Goal: Information Seeking & Learning: Learn about a topic

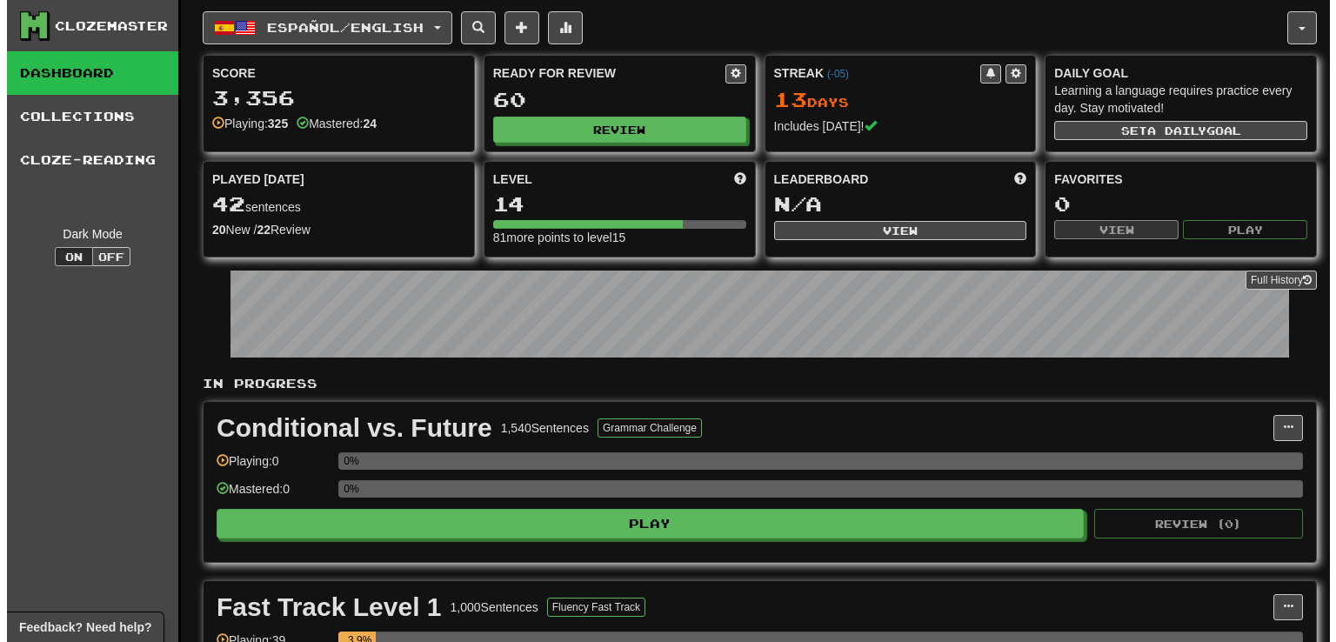
scroll to position [1423, 0]
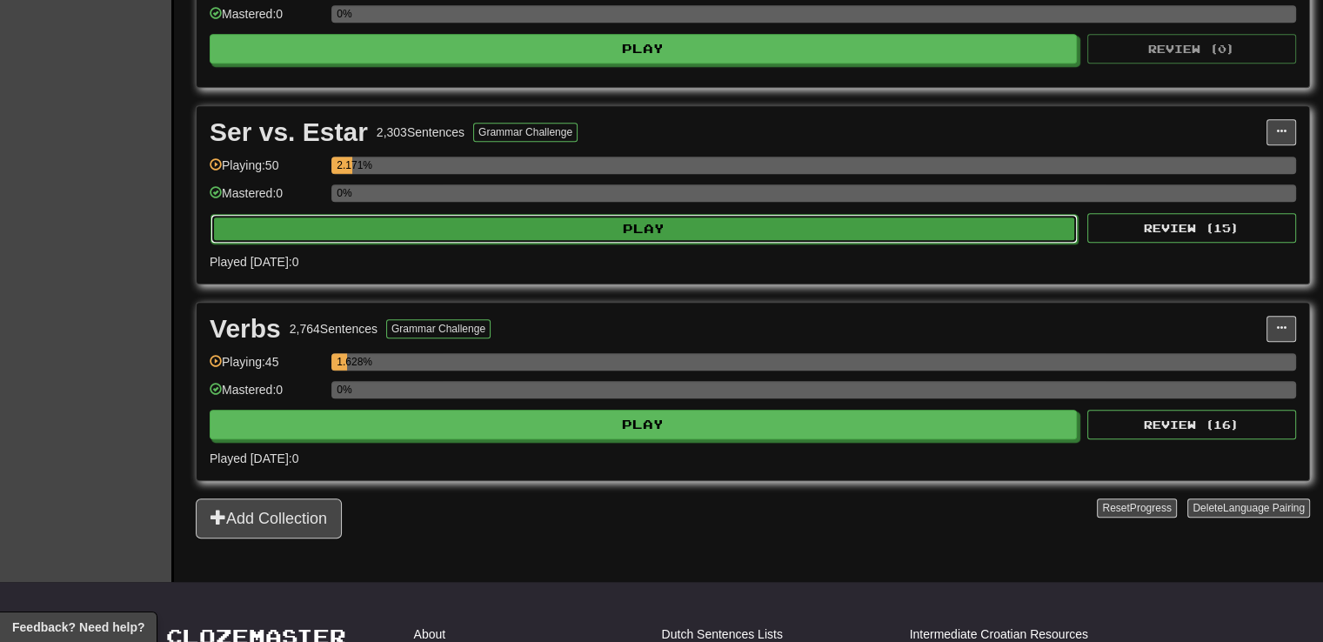
click at [591, 218] on button "Play" at bounding box center [643, 229] width 867 height 30
select select "**"
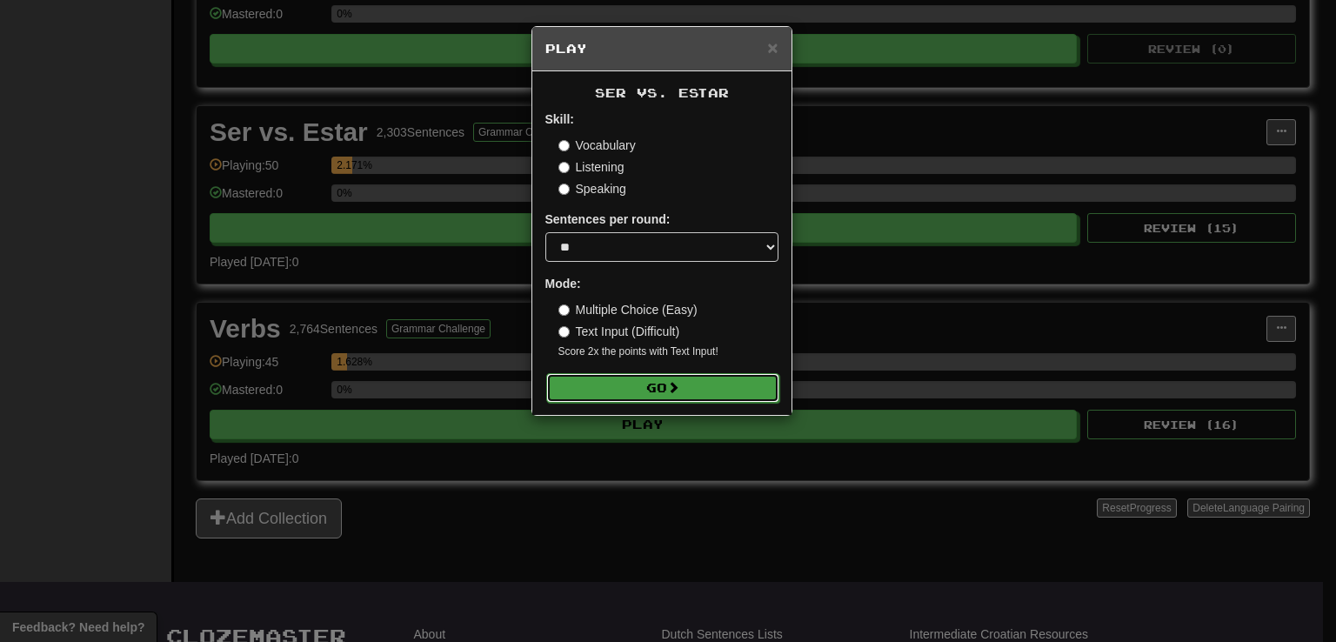
click at [725, 383] on button "Go" at bounding box center [662, 388] width 233 height 30
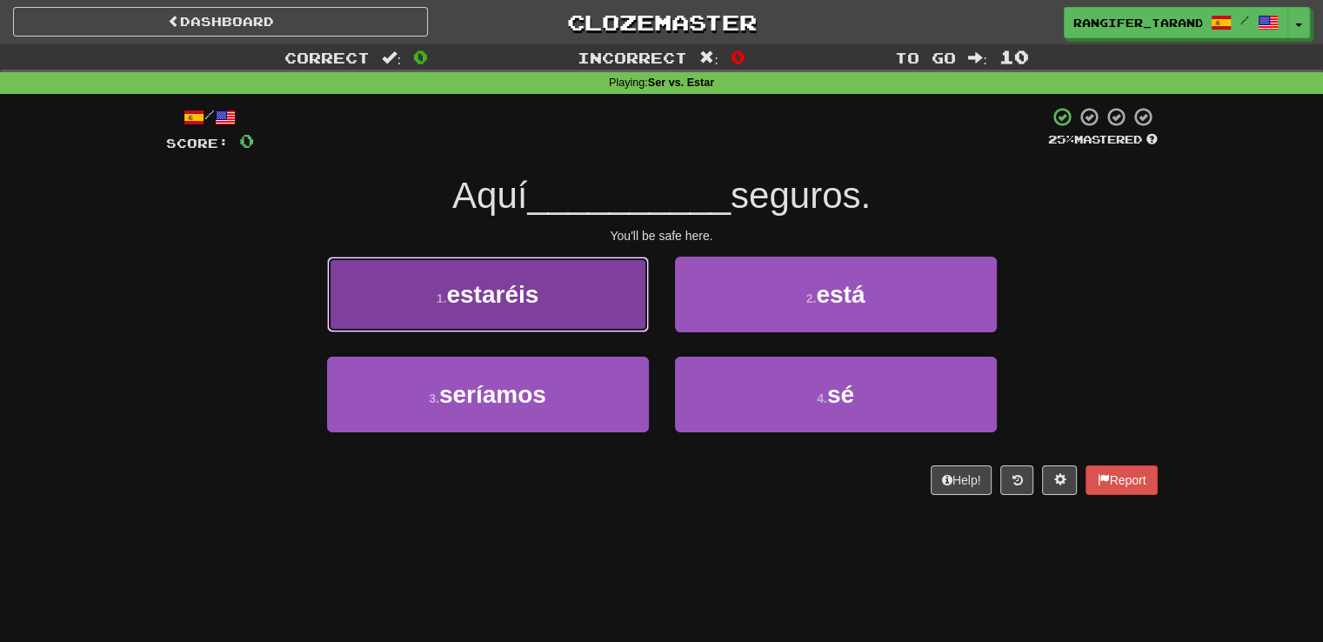
click at [609, 301] on button "1 . estaréis" at bounding box center [488, 295] width 322 height 76
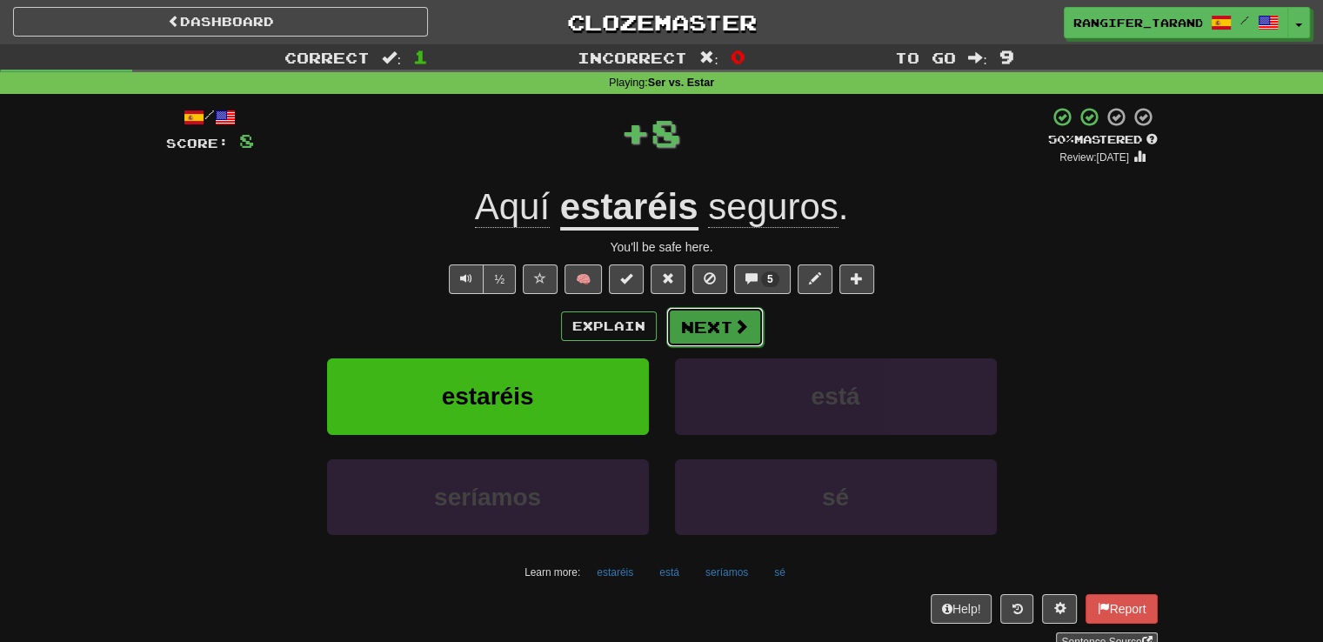
click at [728, 333] on button "Next" at bounding box center [714, 327] width 97 height 40
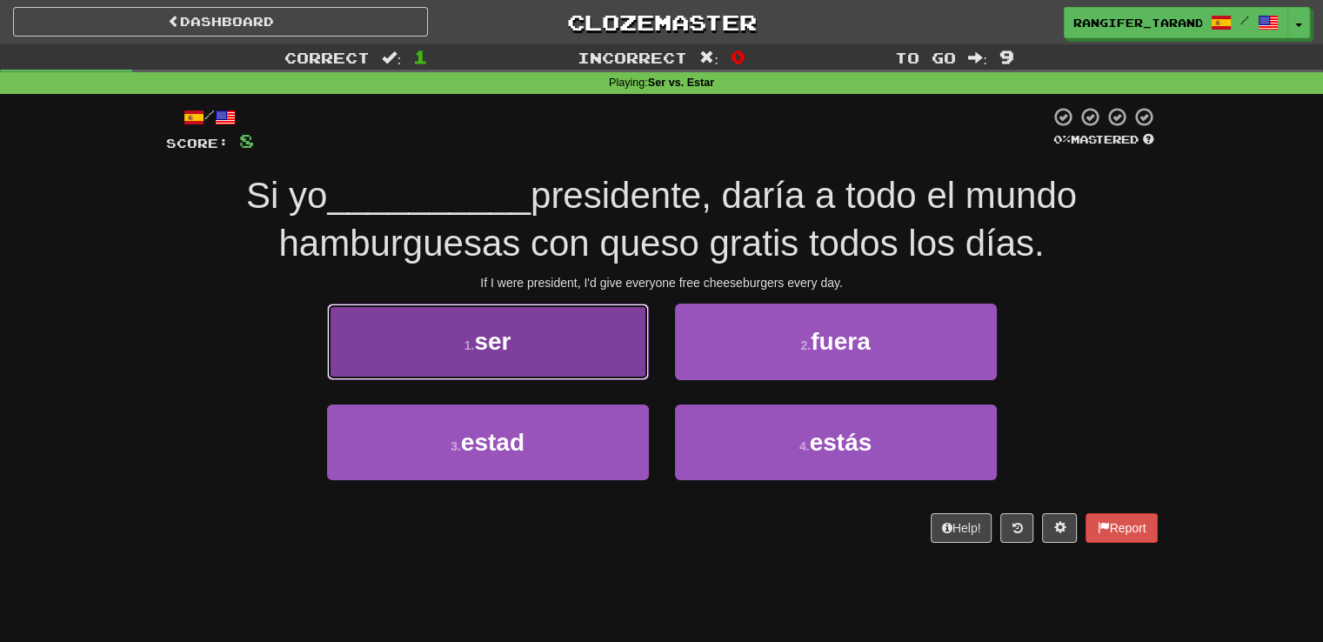
click at [396, 338] on button "1 . ser" at bounding box center [488, 342] width 322 height 76
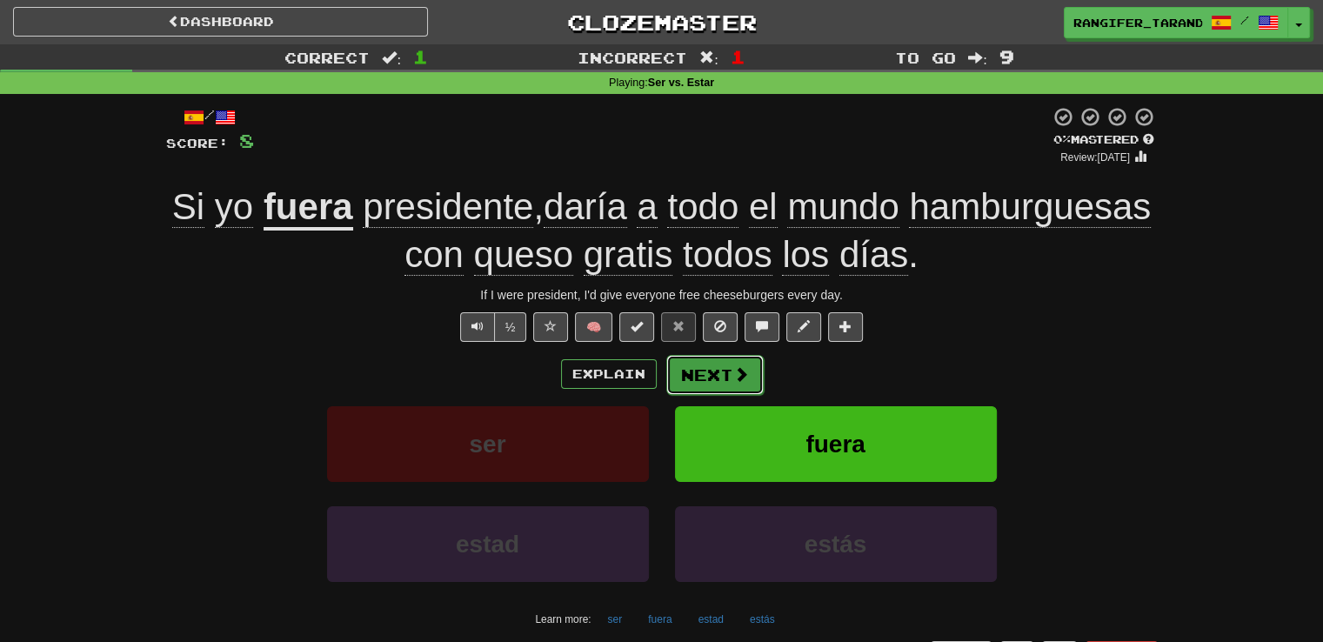
click at [705, 383] on button "Next" at bounding box center [714, 375] width 97 height 40
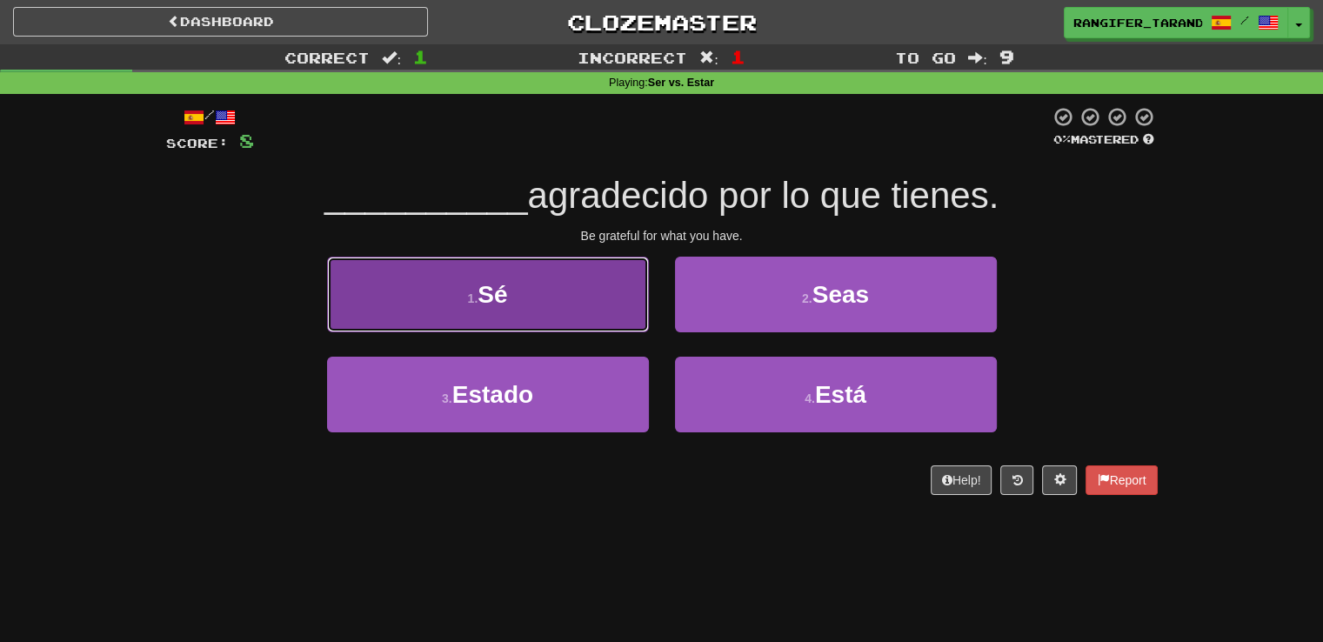
click at [361, 327] on button "1 . Sé" at bounding box center [488, 295] width 322 height 76
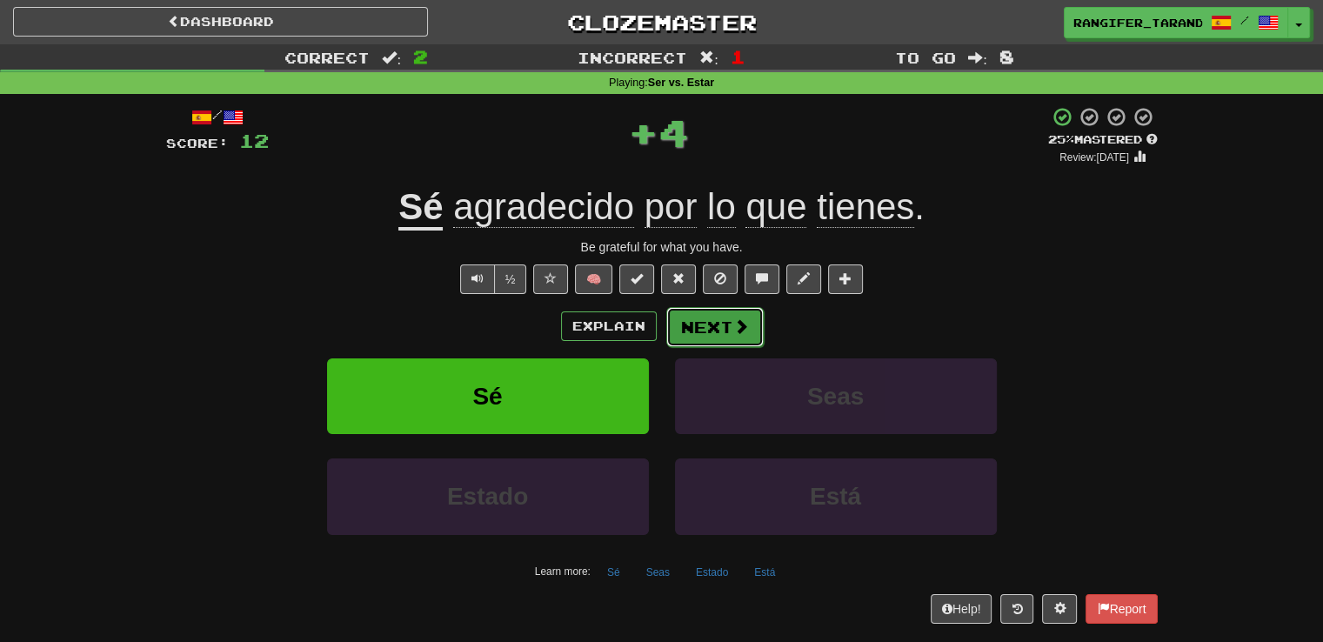
click at [724, 321] on button "Next" at bounding box center [714, 327] width 97 height 40
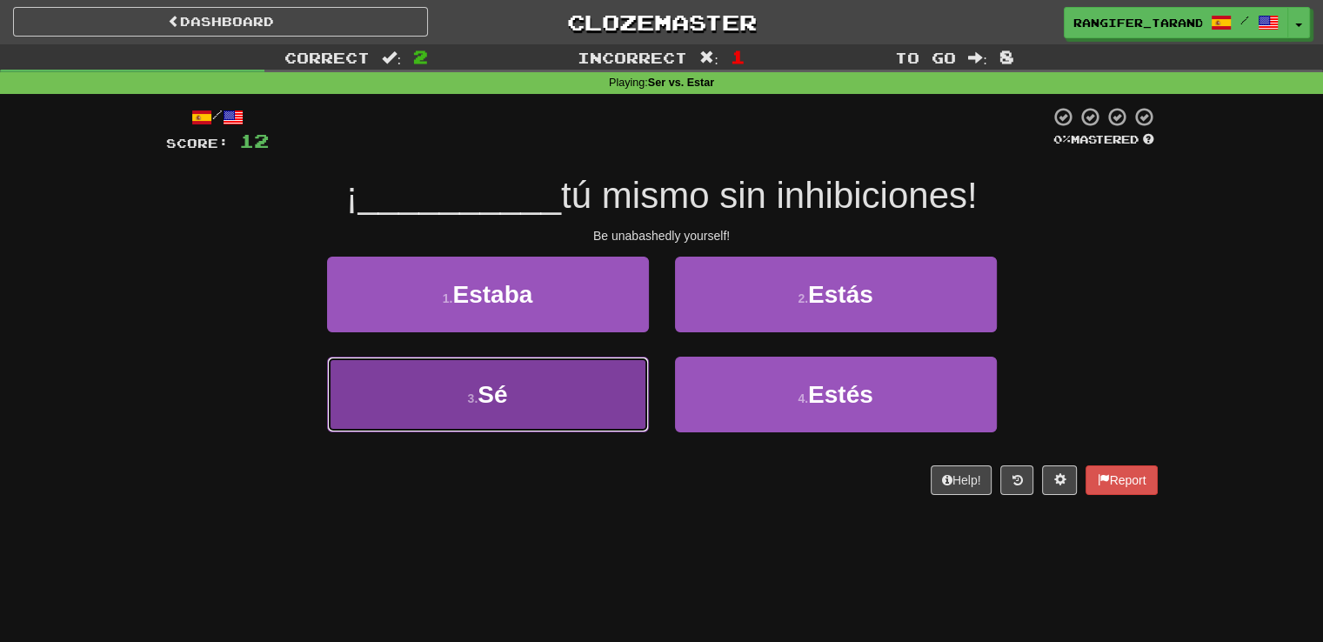
click at [529, 390] on button "3 . Sé" at bounding box center [488, 395] width 322 height 76
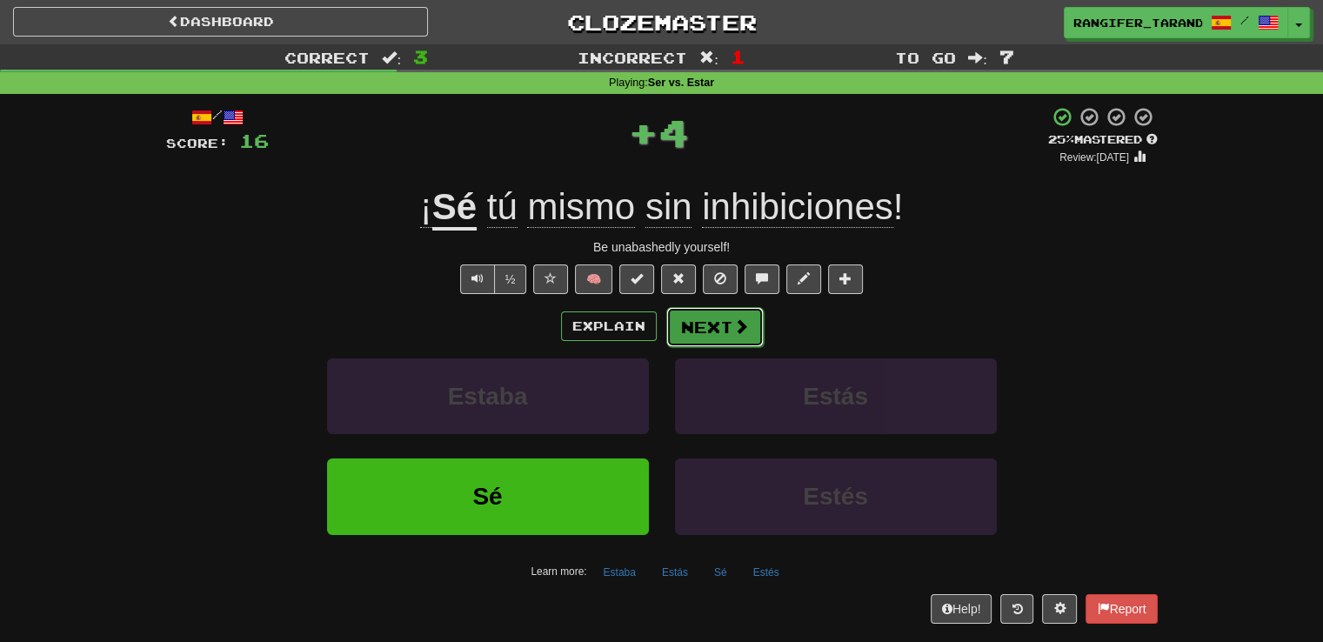
click at [719, 331] on button "Next" at bounding box center [714, 327] width 97 height 40
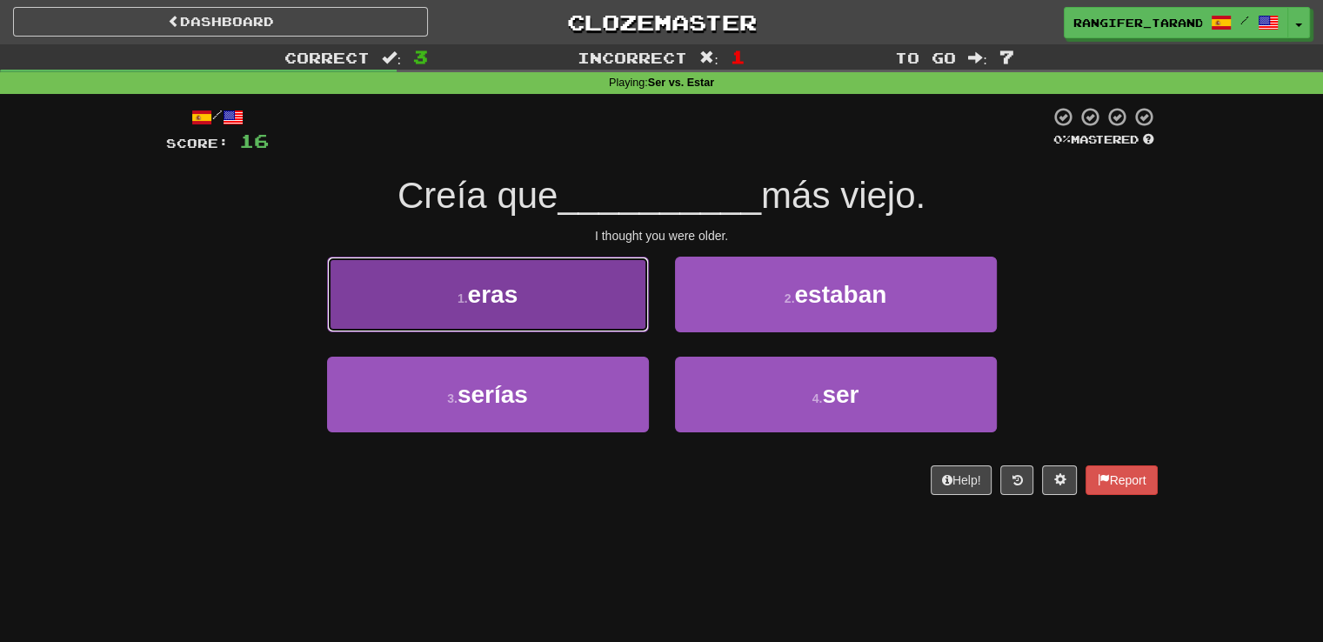
click at [467, 306] on button "1 . eras" at bounding box center [488, 295] width 322 height 76
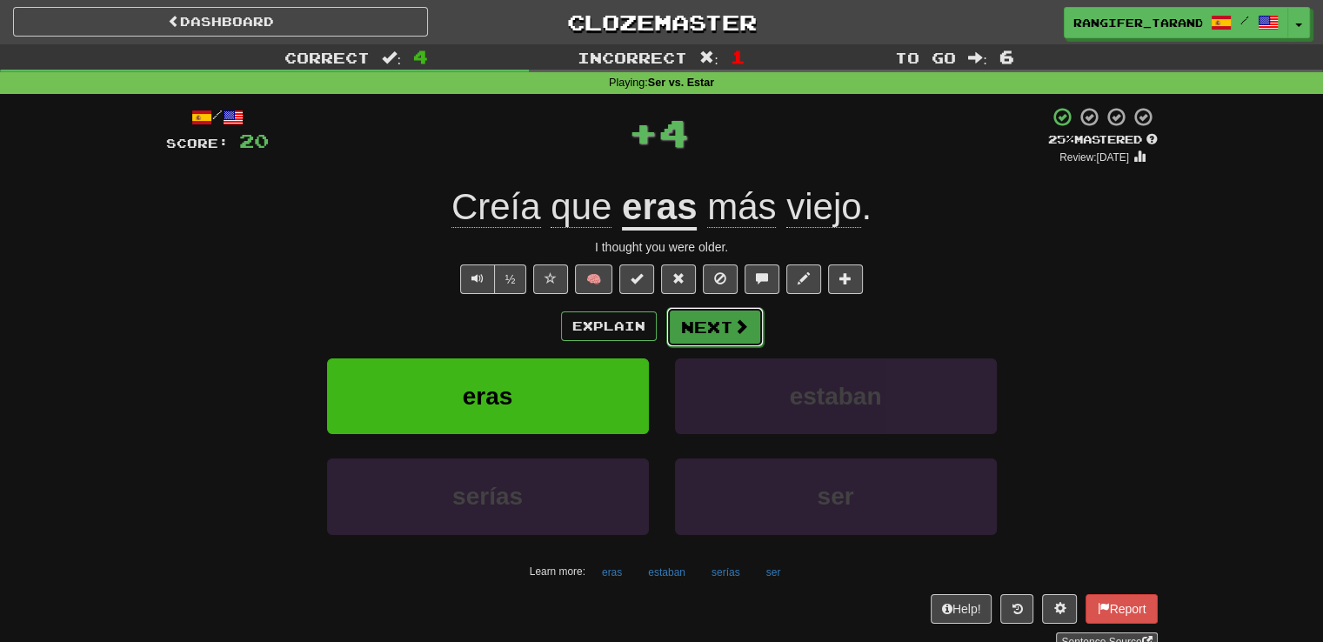
click at [710, 322] on button "Next" at bounding box center [714, 327] width 97 height 40
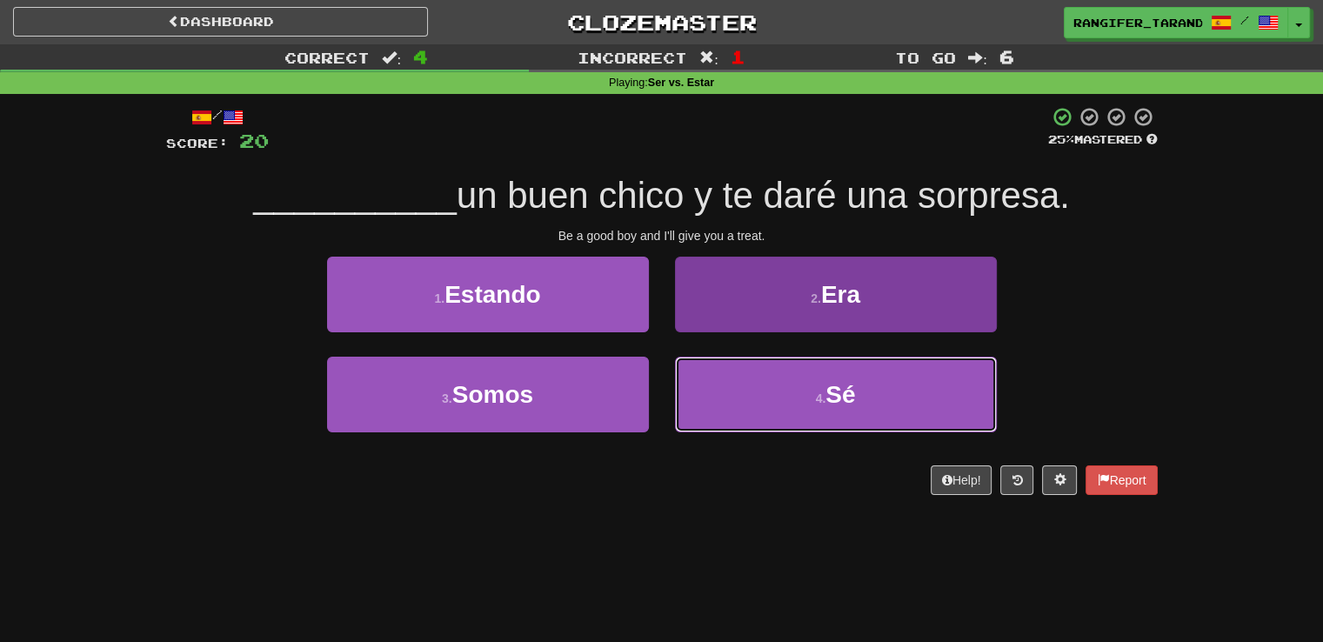
click at [751, 372] on button "4 . Sé" at bounding box center [836, 395] width 322 height 76
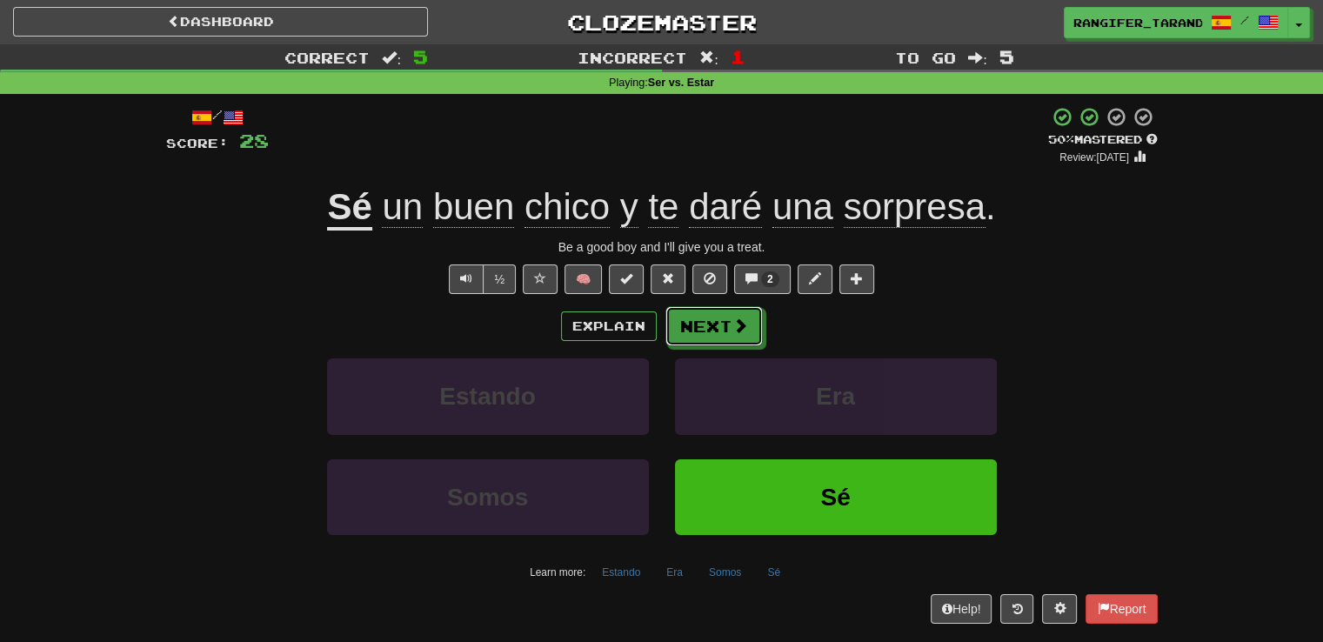
click at [682, 317] on button "Next" at bounding box center [713, 326] width 97 height 40
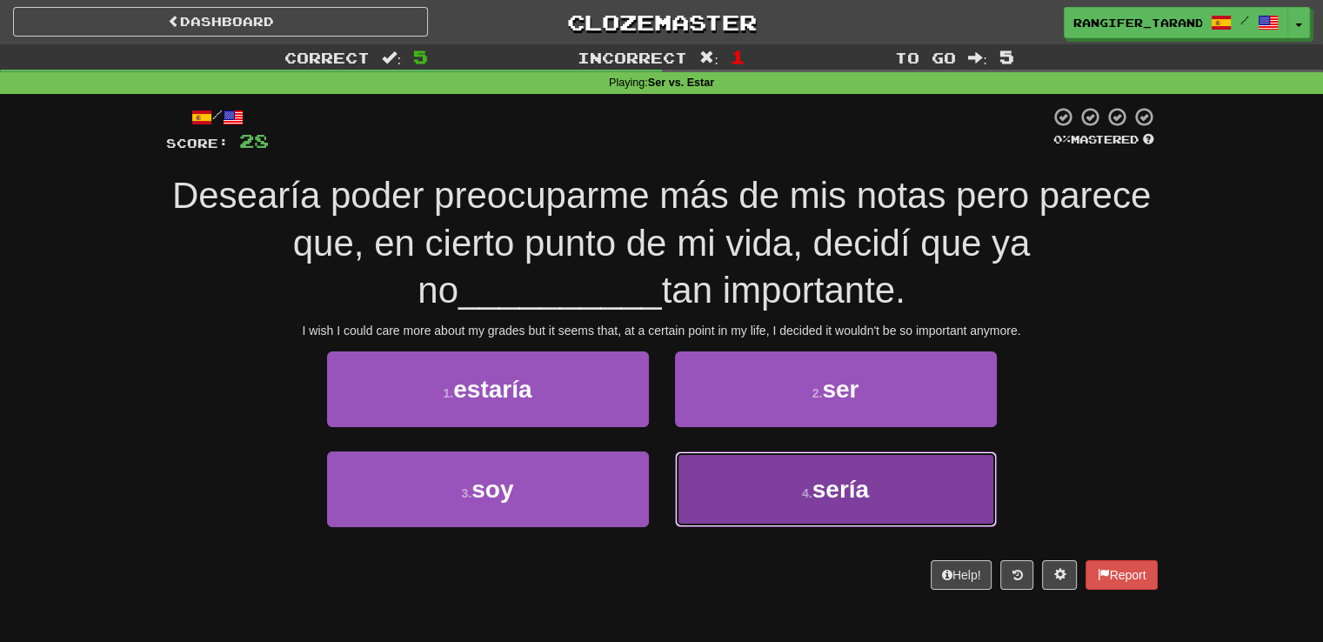
click at [762, 509] on button "4 . sería" at bounding box center [836, 489] width 322 height 76
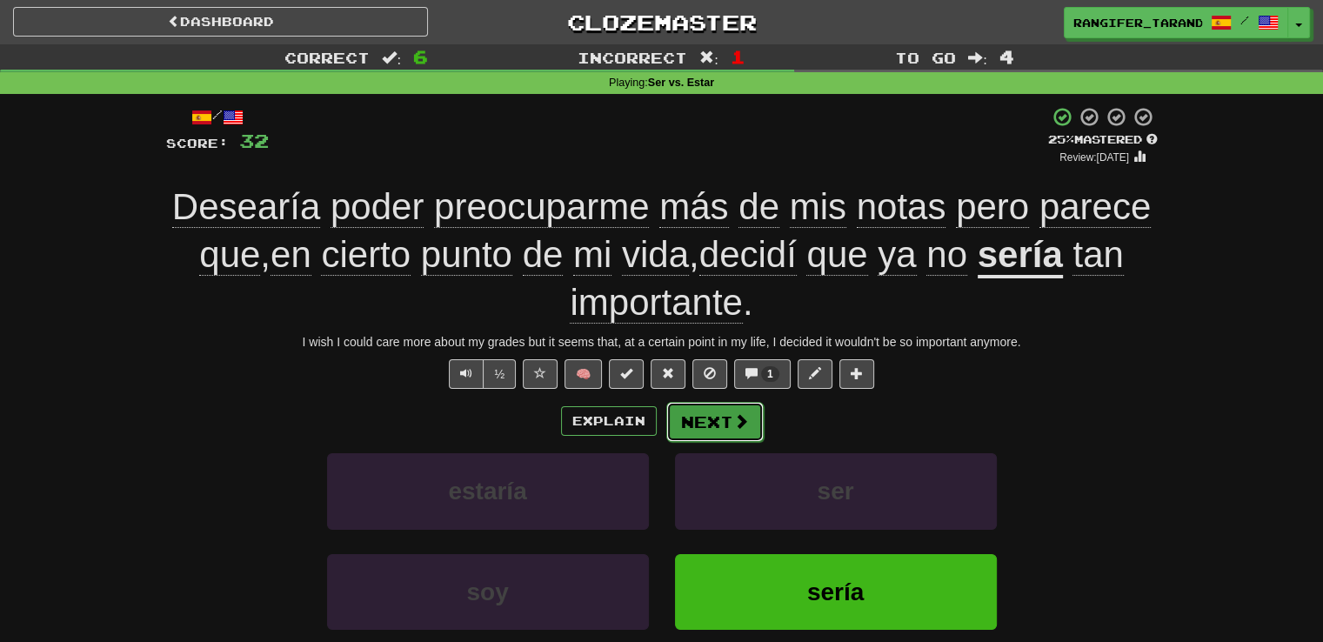
click at [688, 415] on button "Next" at bounding box center [714, 422] width 97 height 40
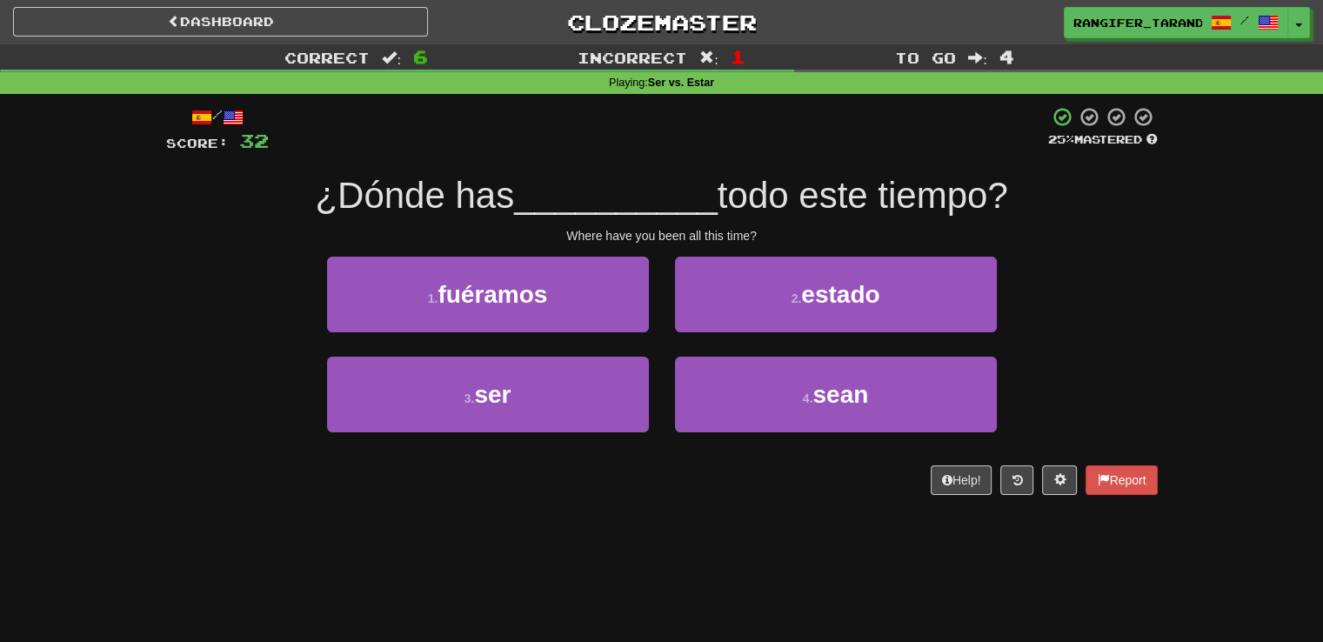
click at [637, 496] on div "/ Score: 32 25 % Mastered ¿Dónde has __________ todo este tiempo? Where have yo…" at bounding box center [661, 306] width 991 height 425
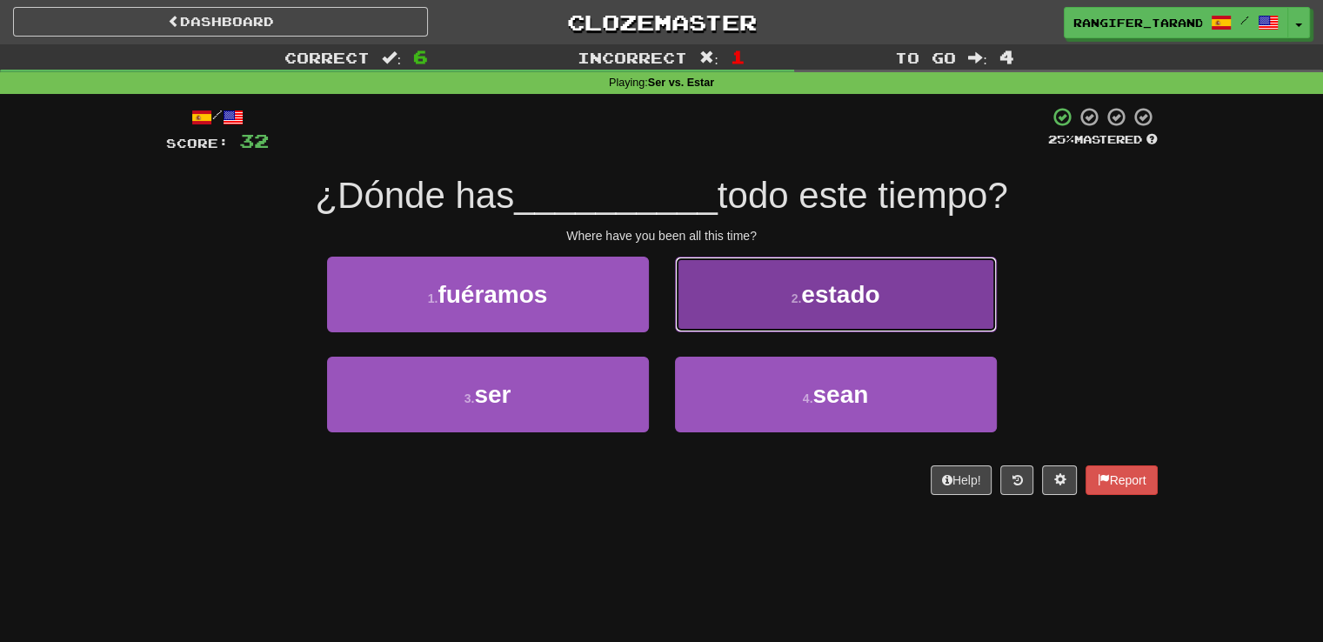
click at [745, 325] on button "2 . estado" at bounding box center [836, 295] width 322 height 76
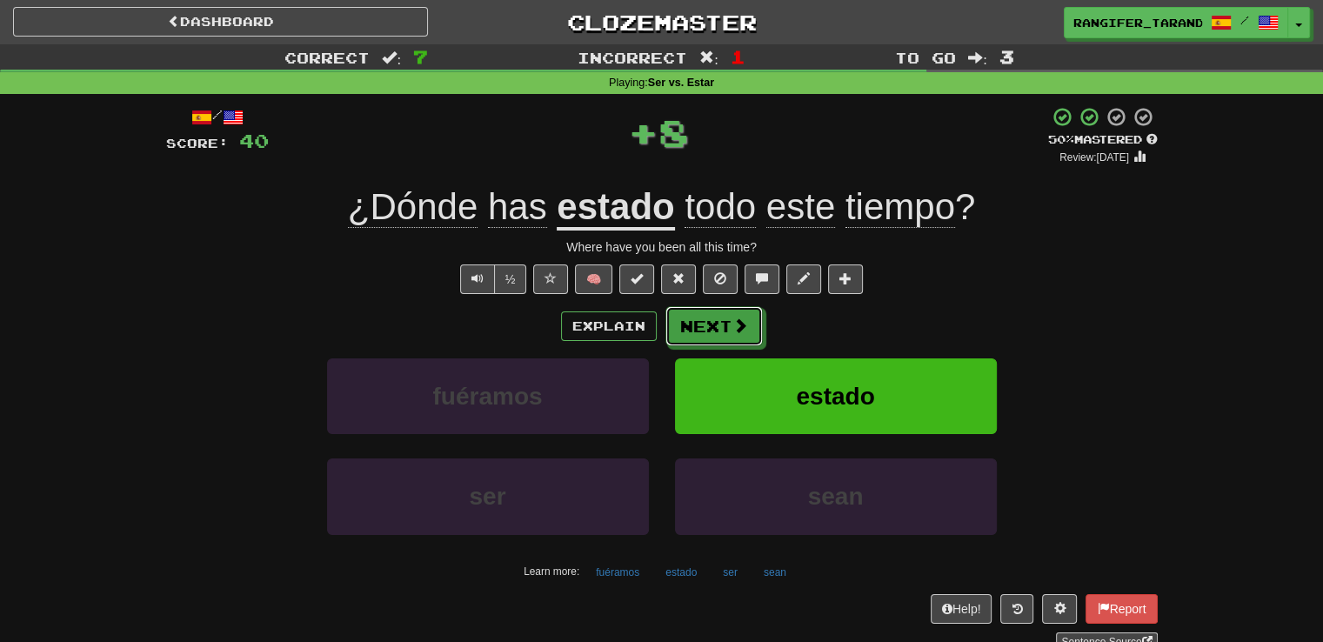
click at [745, 325] on span at bounding box center [740, 325] width 16 height 16
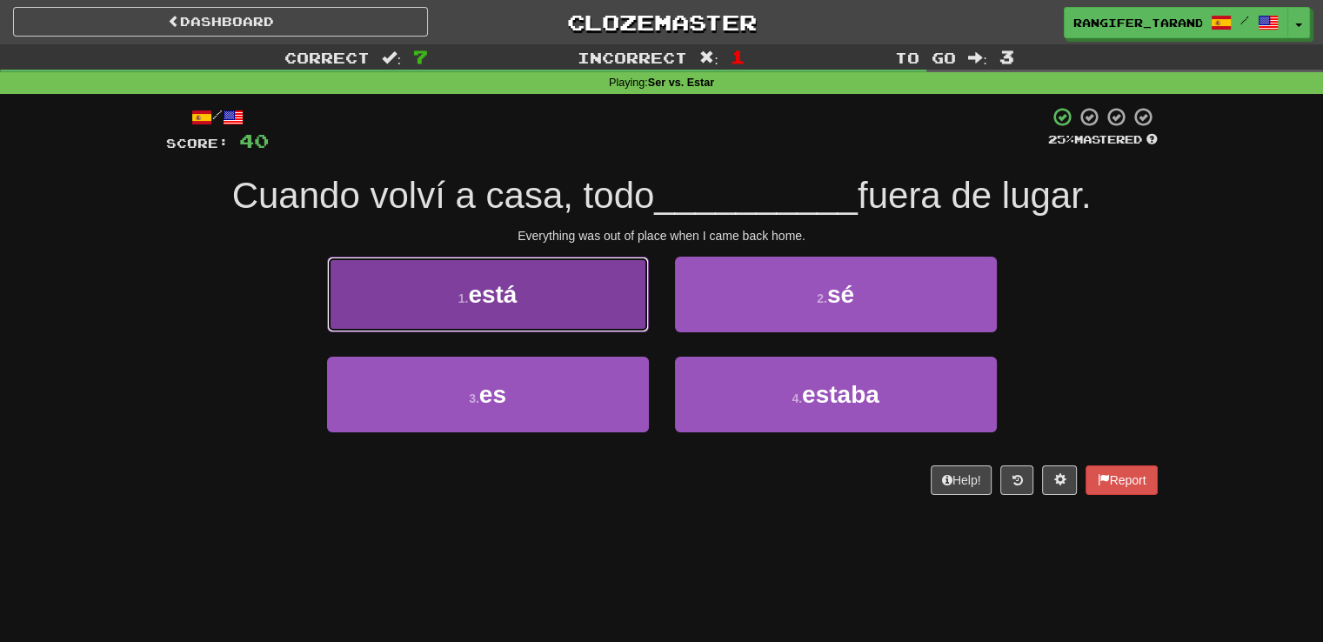
click at [466, 309] on button "1 . está" at bounding box center [488, 295] width 322 height 76
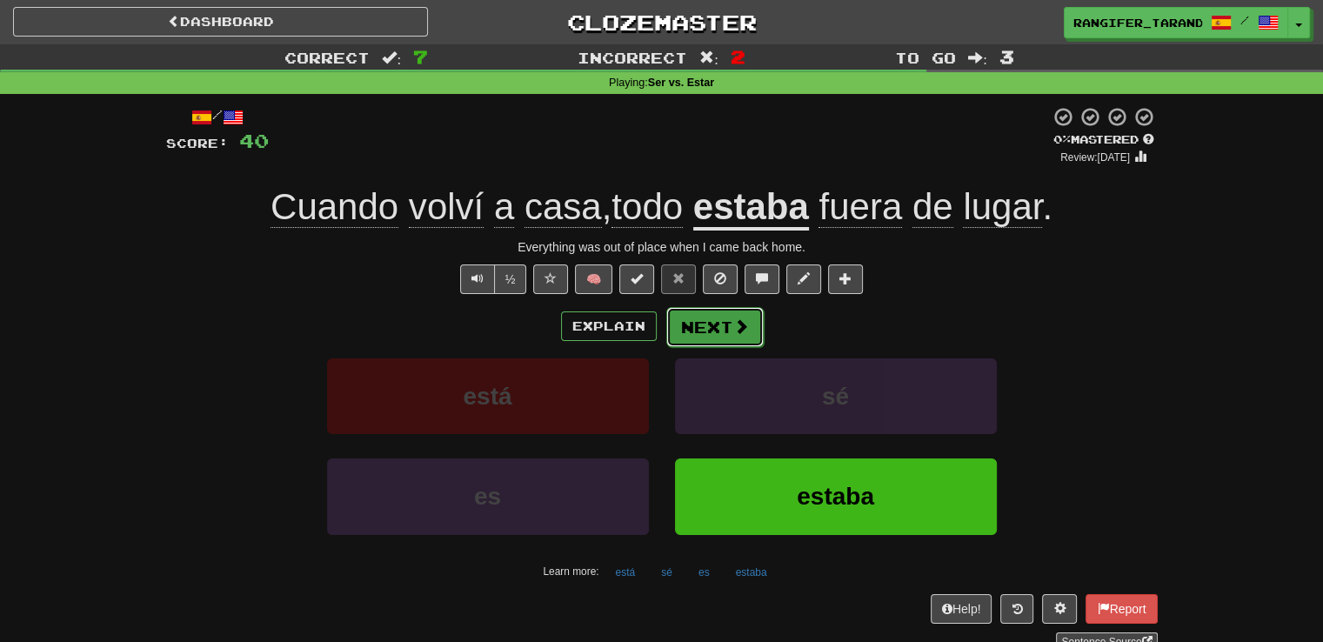
click at [711, 330] on button "Next" at bounding box center [714, 327] width 97 height 40
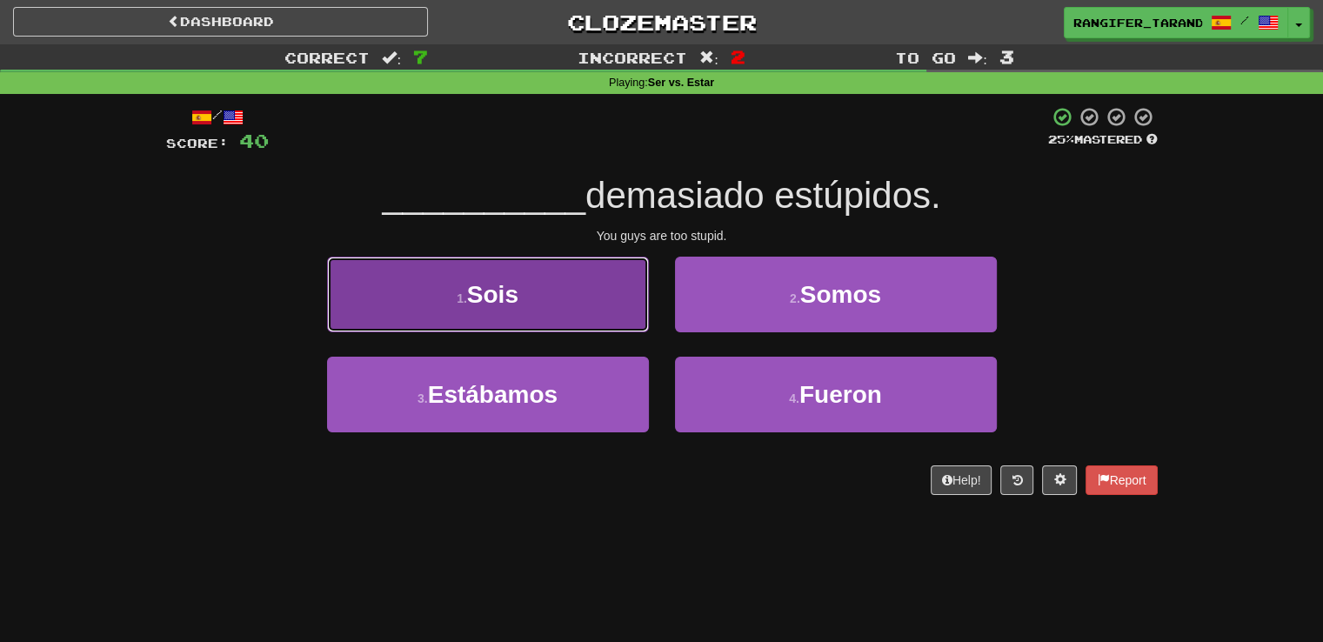
click at [534, 284] on button "1 . Sois" at bounding box center [488, 295] width 322 height 76
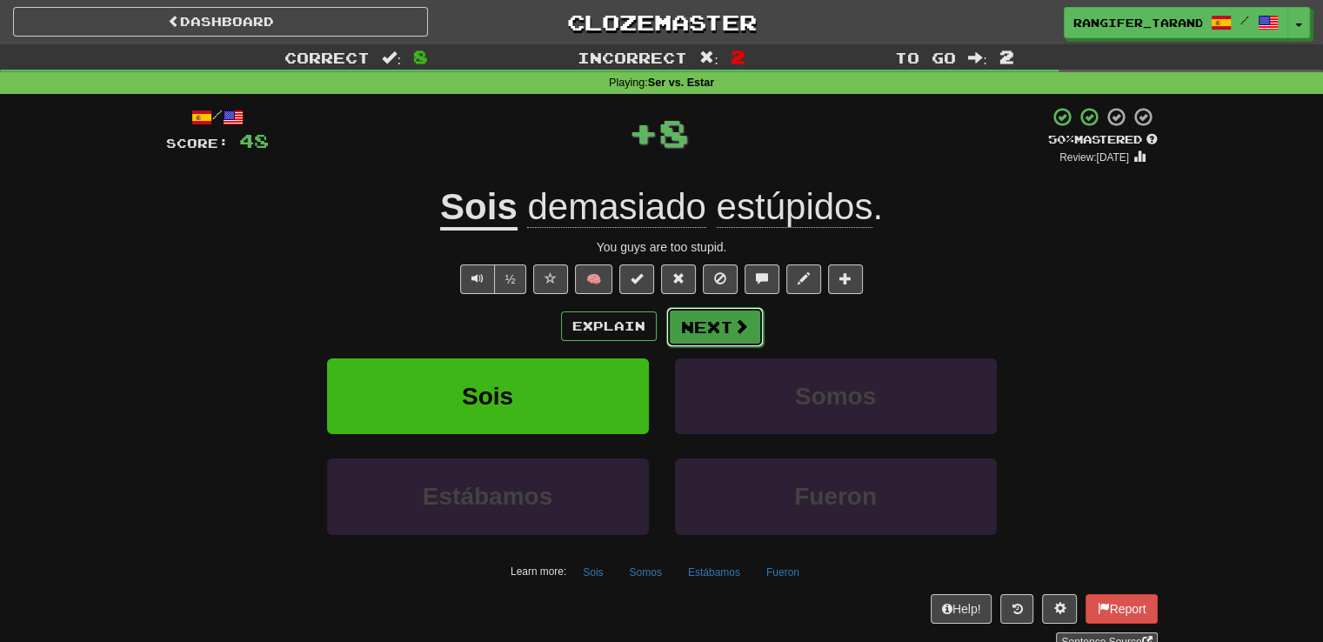
click at [723, 335] on button "Next" at bounding box center [714, 327] width 97 height 40
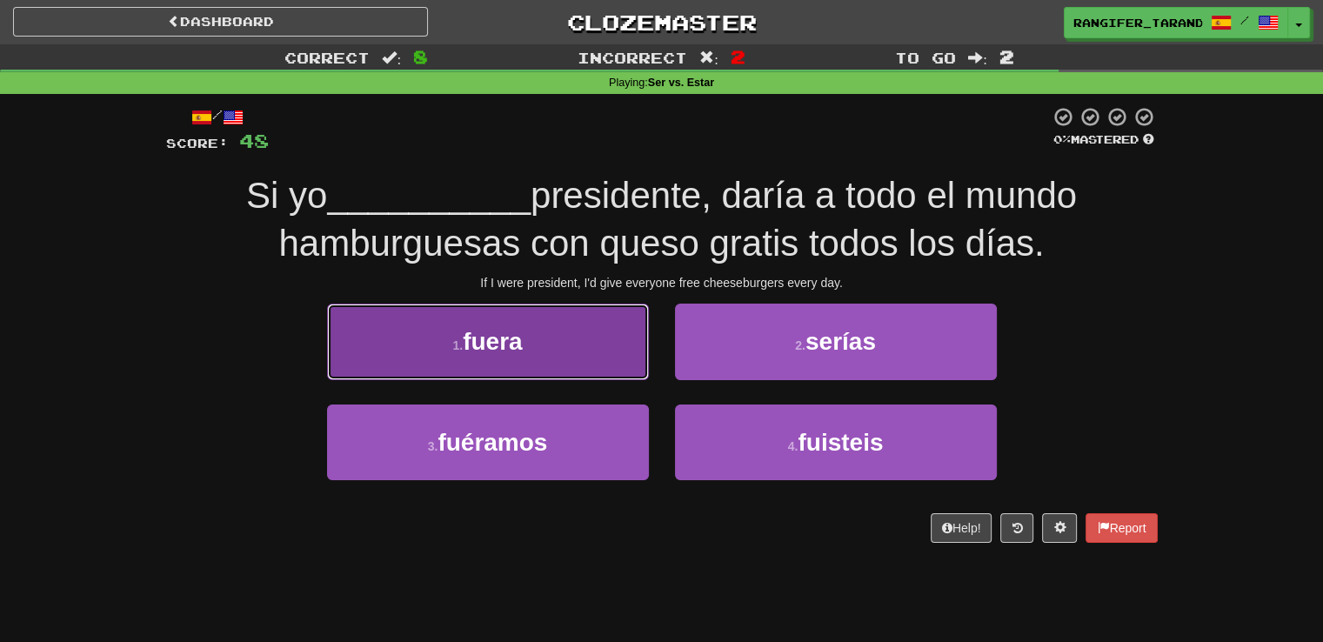
click at [430, 344] on button "1 . fuera" at bounding box center [488, 342] width 322 height 76
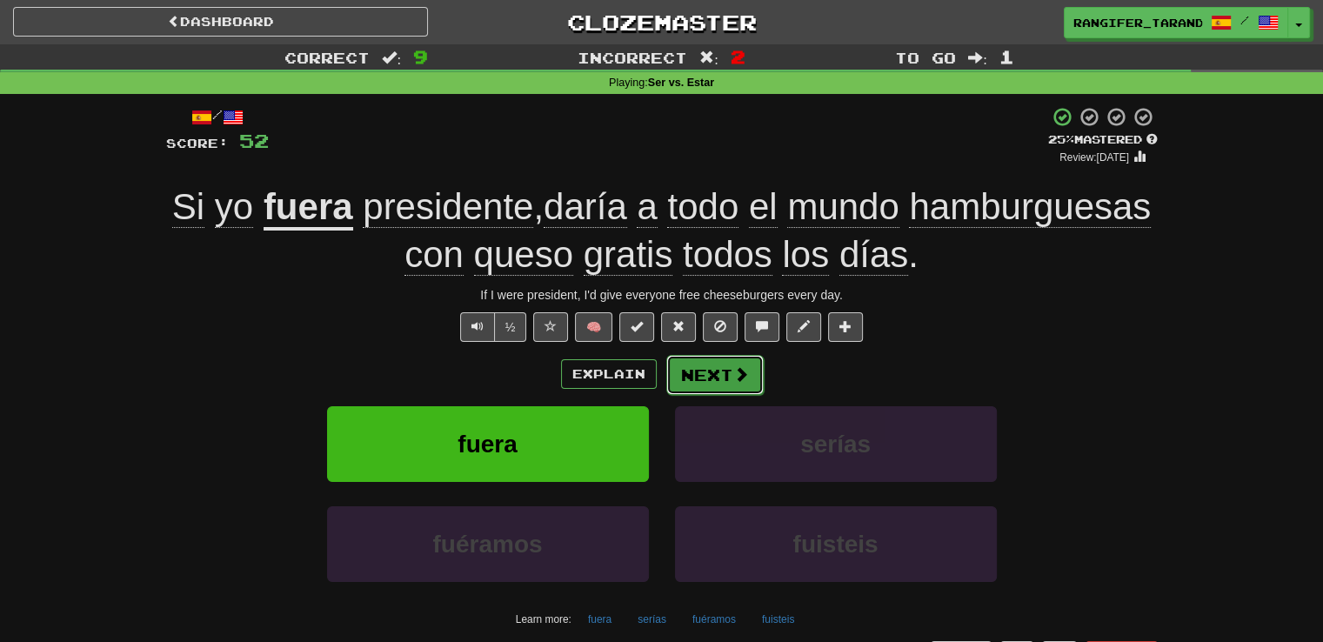
click at [706, 378] on button "Next" at bounding box center [714, 375] width 97 height 40
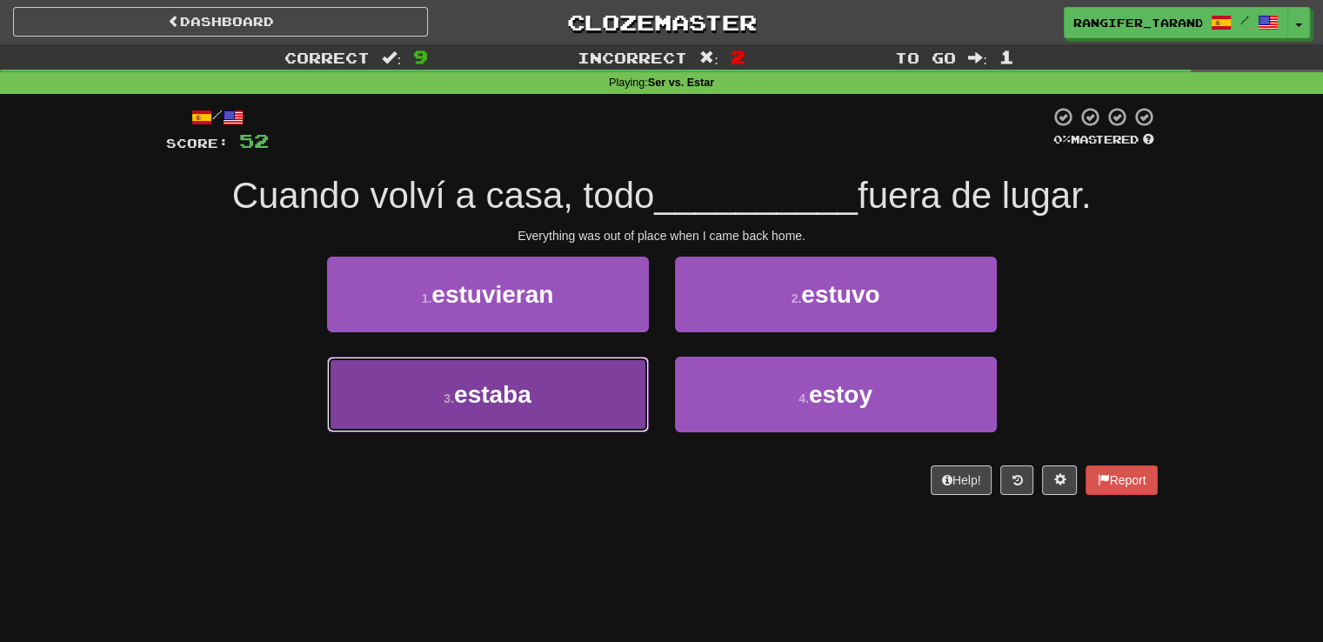
click at [357, 373] on button "3 . estaba" at bounding box center [488, 395] width 322 height 76
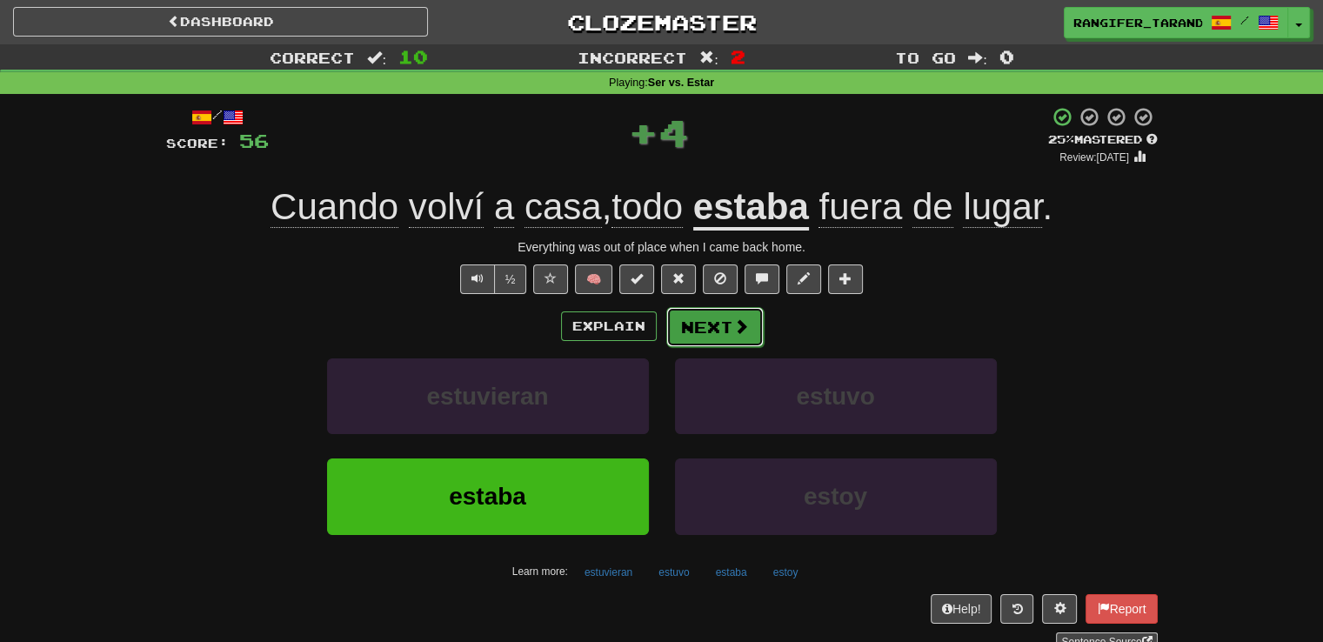
click at [697, 328] on button "Next" at bounding box center [714, 327] width 97 height 40
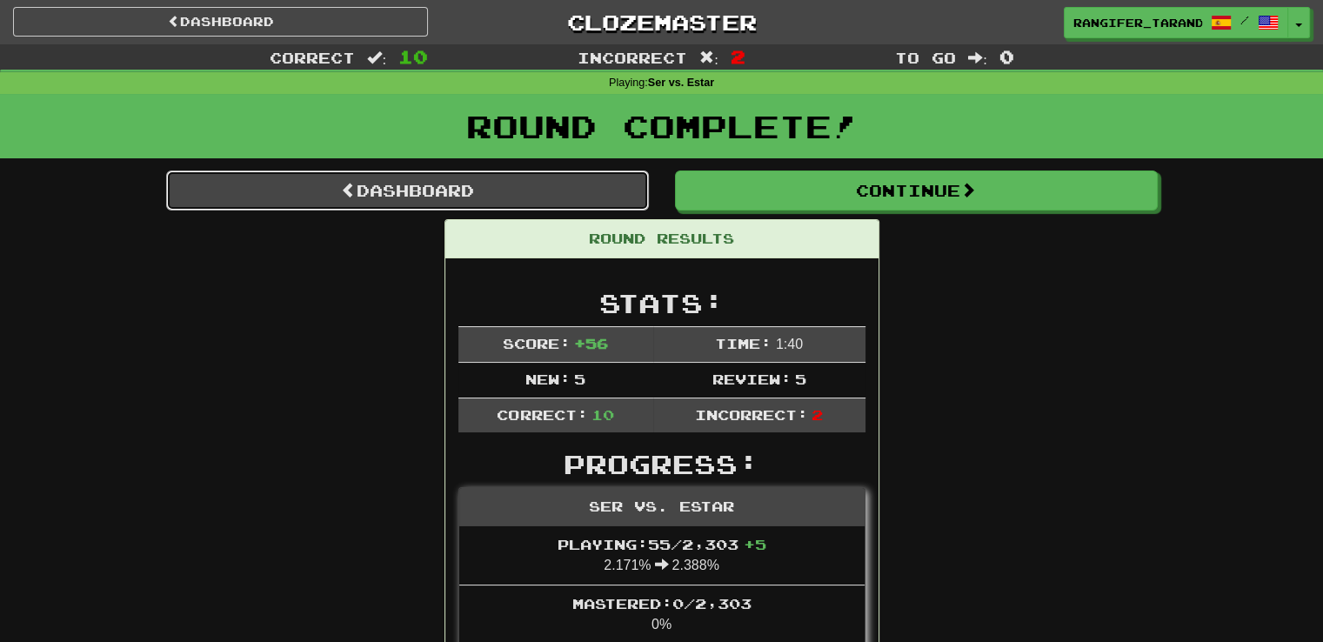
click at [560, 183] on link "Dashboard" at bounding box center [407, 190] width 483 height 40
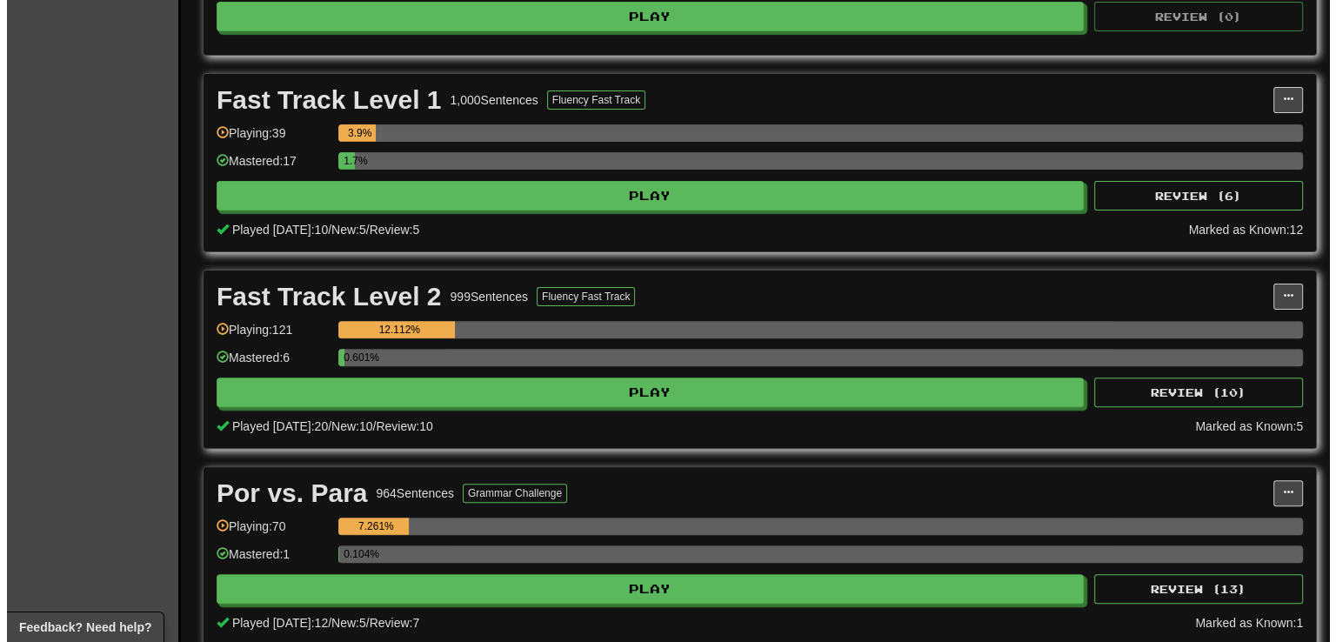
scroll to position [524, 0]
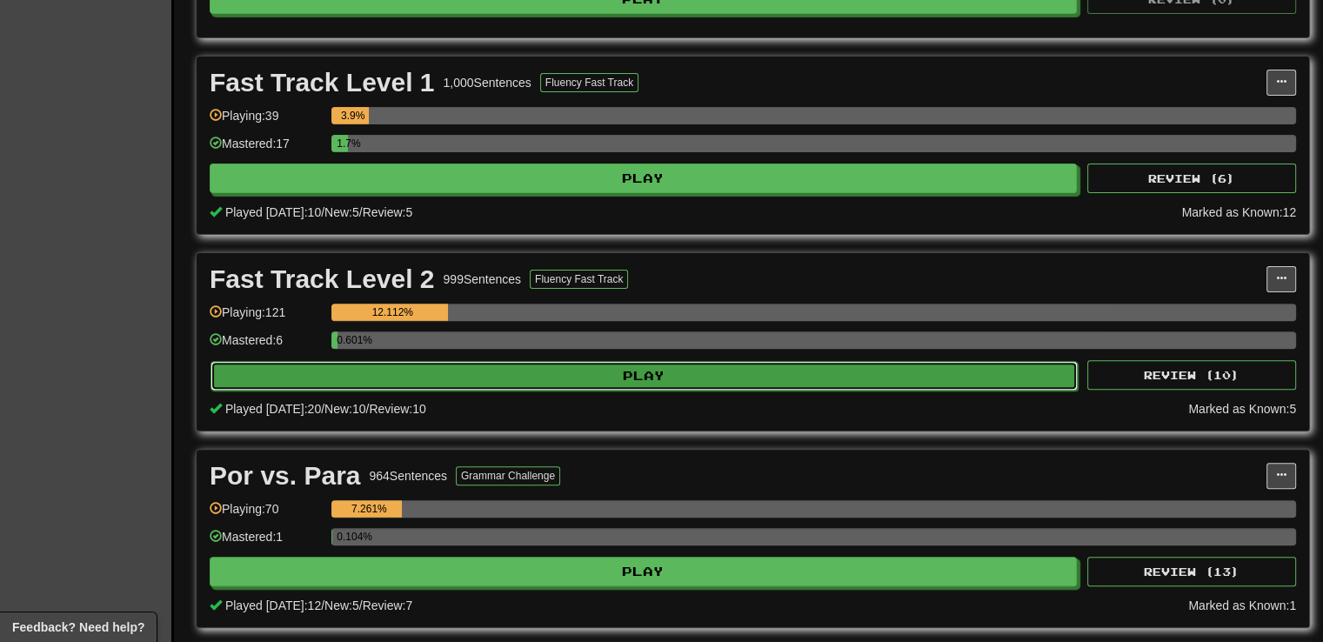
click at [626, 365] on button "Play" at bounding box center [643, 376] width 867 height 30
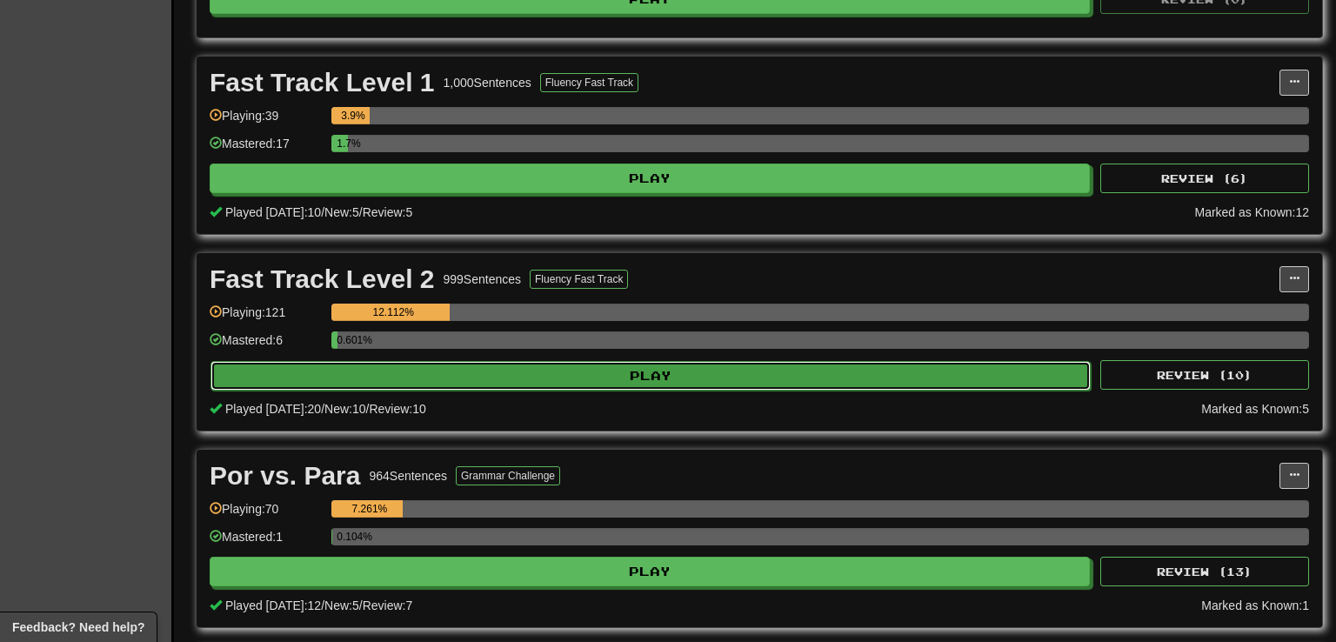
select select "**"
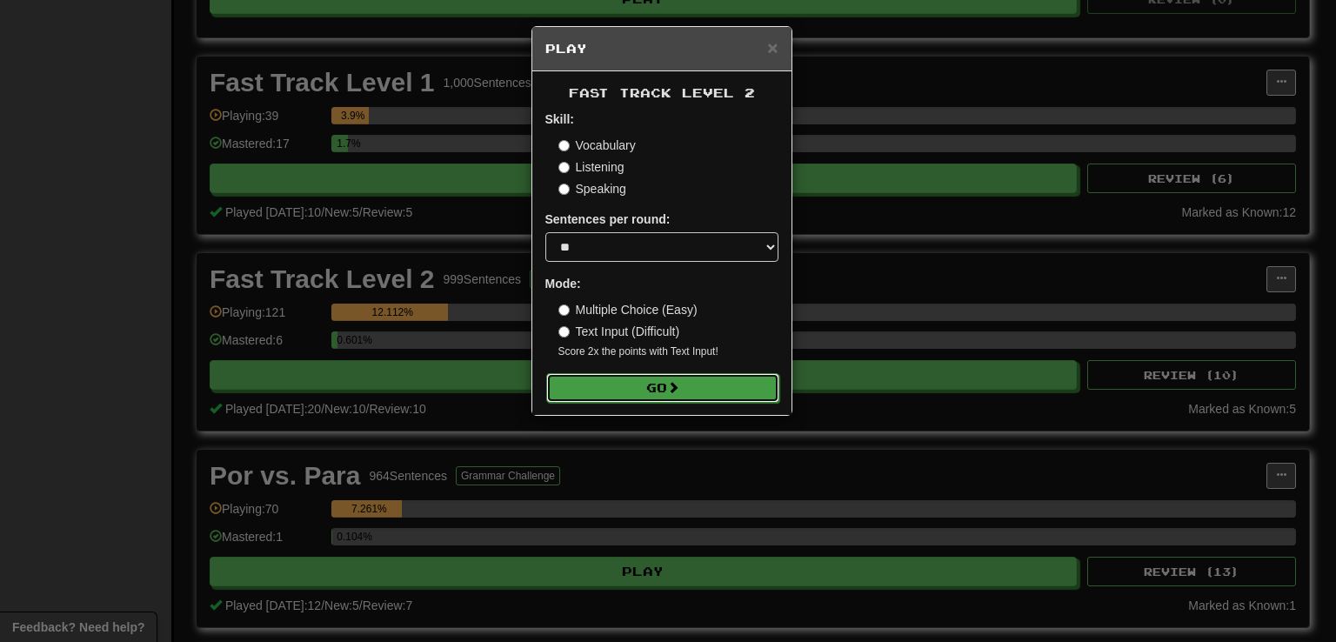
click at [686, 399] on button "Go" at bounding box center [662, 388] width 233 height 30
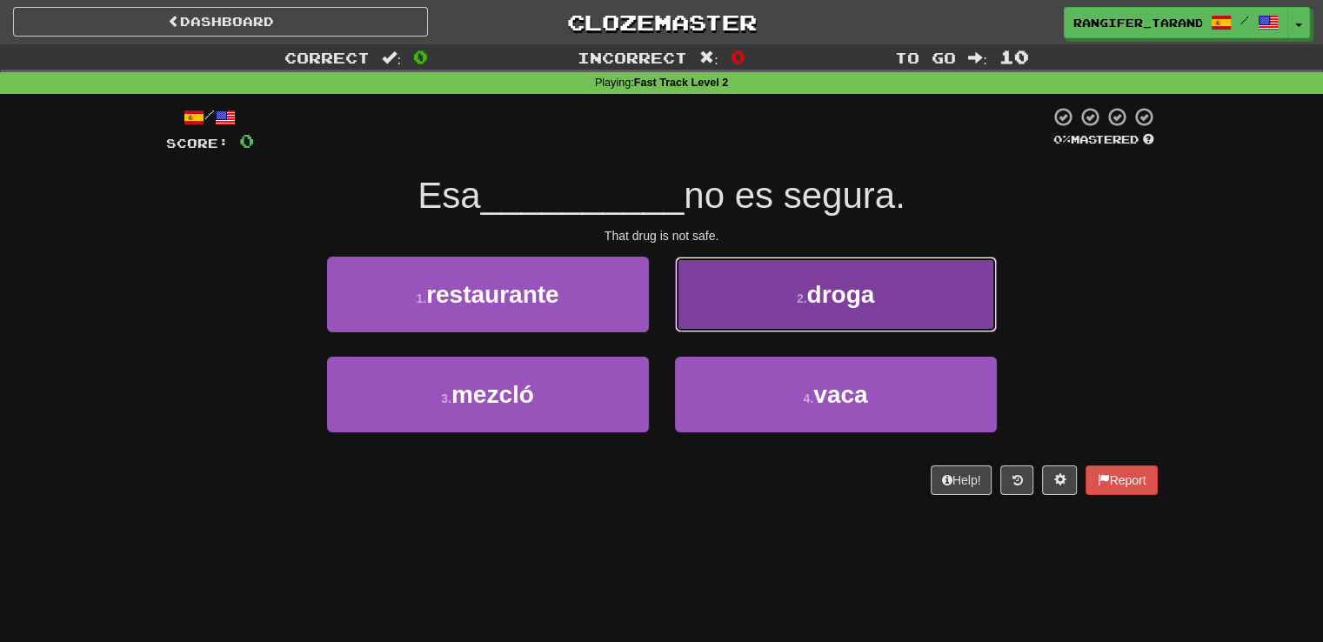
click at [780, 308] on button "2 . droga" at bounding box center [836, 295] width 322 height 76
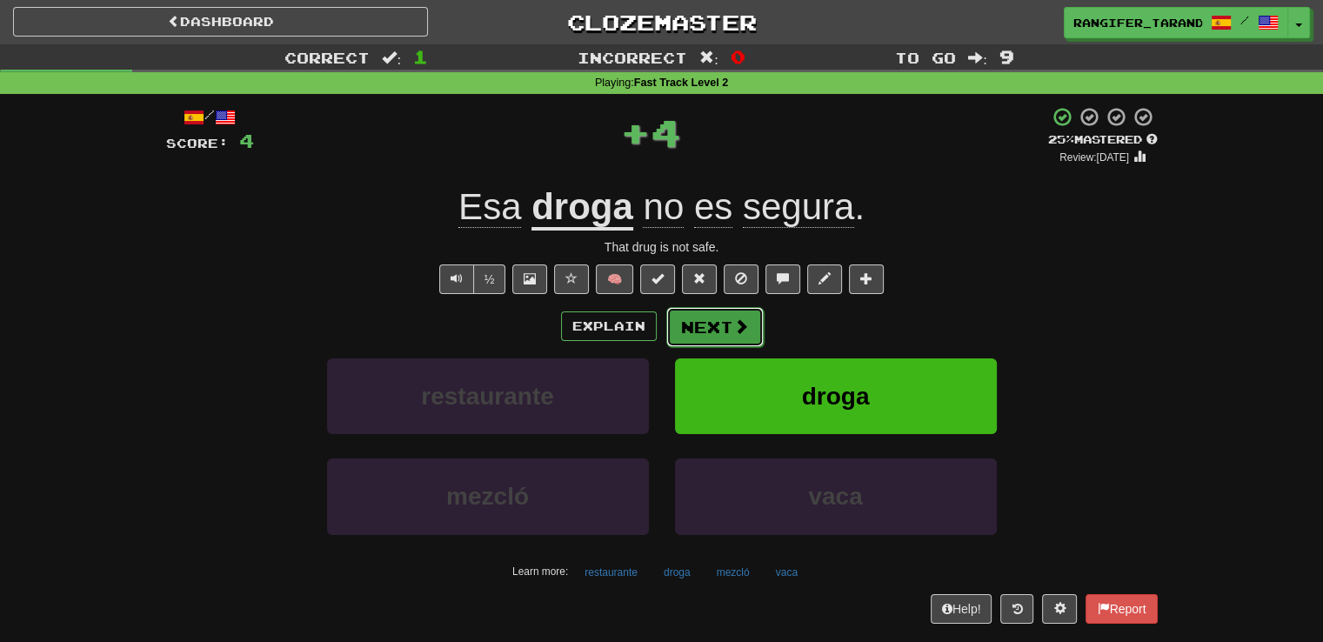
click at [735, 320] on span at bounding box center [741, 326] width 16 height 16
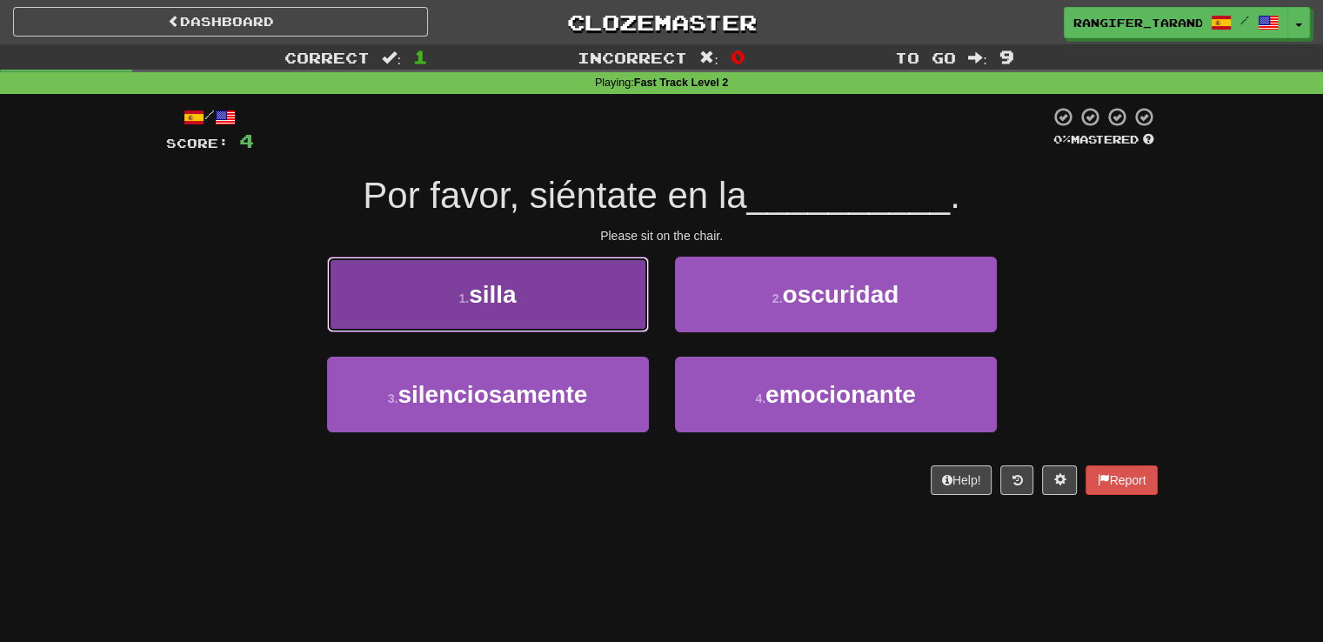
click at [543, 293] on button "1 . [GEOGRAPHIC_DATA]" at bounding box center [488, 295] width 322 height 76
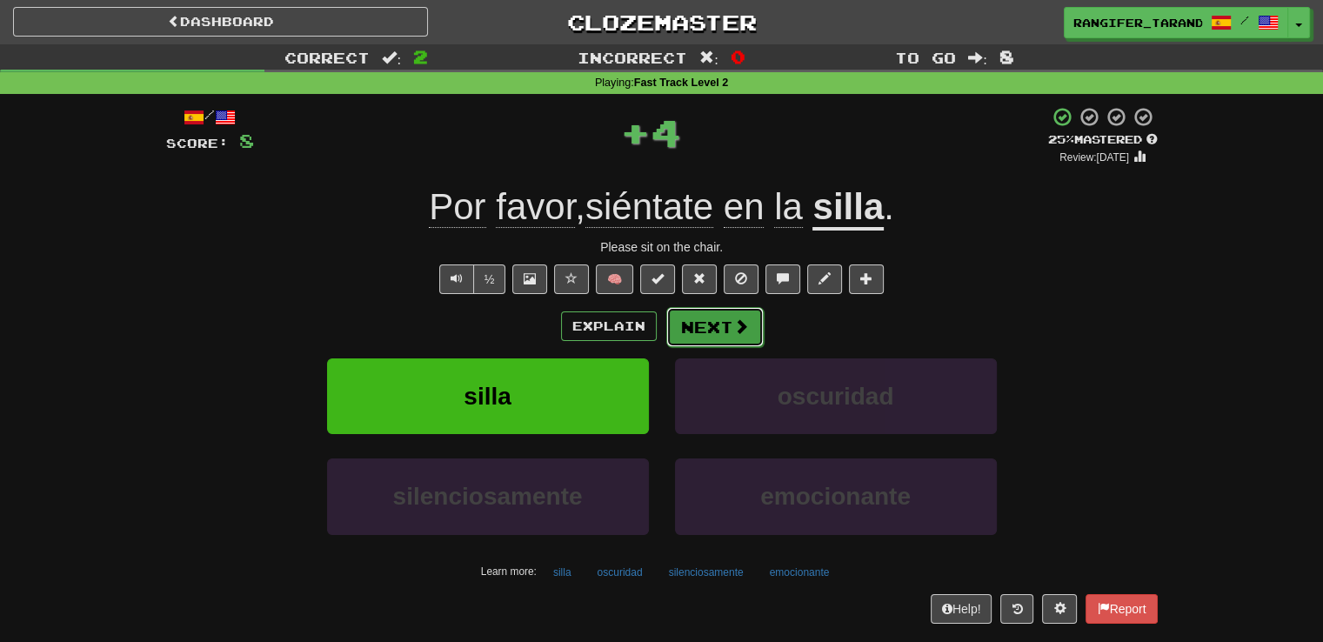
click at [706, 328] on button "Next" at bounding box center [714, 327] width 97 height 40
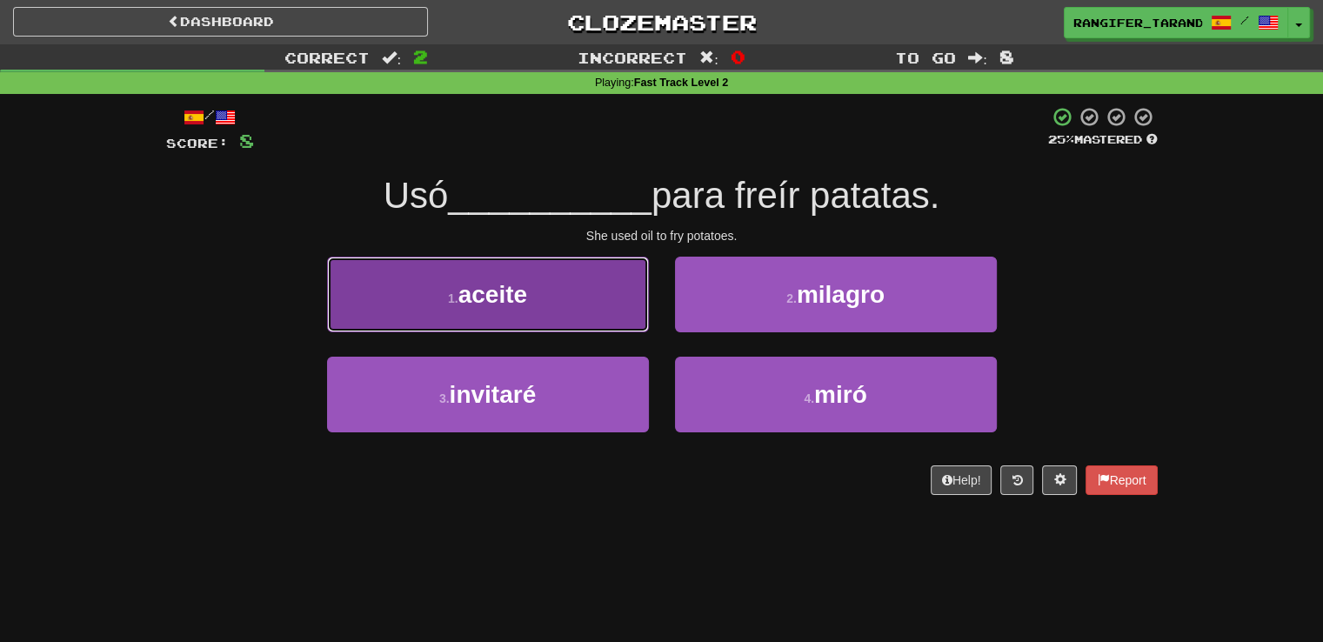
click at [480, 277] on button "1 . aceite" at bounding box center [488, 295] width 322 height 76
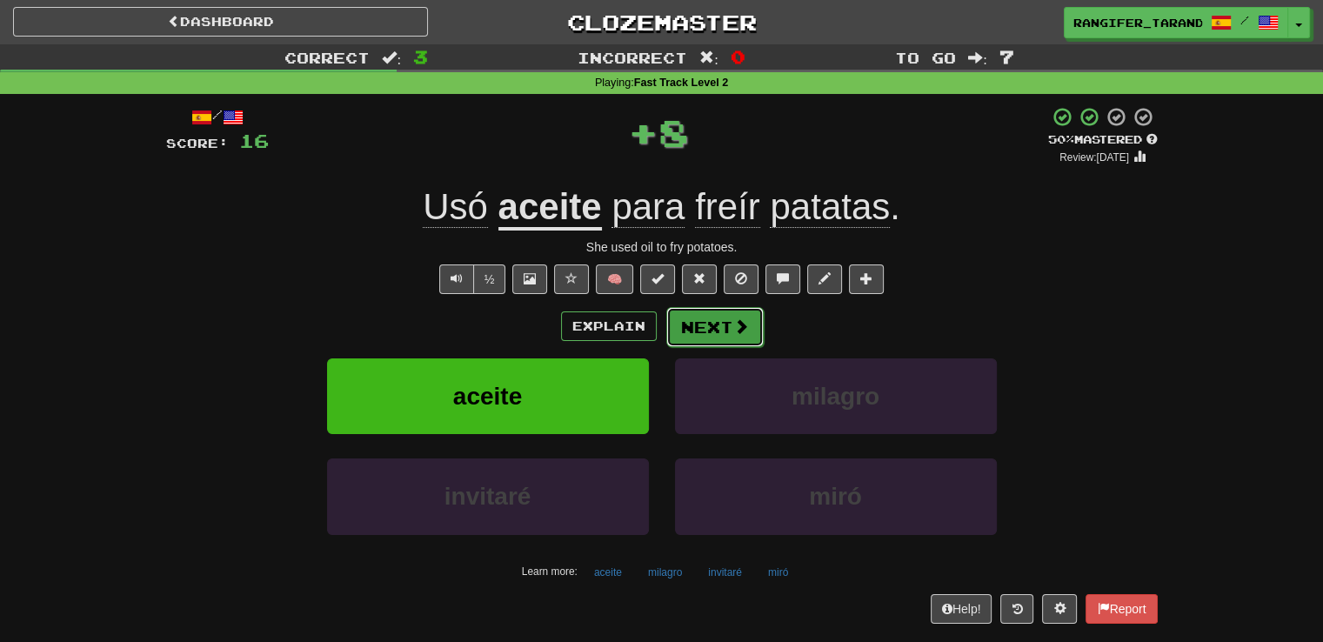
click at [718, 317] on button "Next" at bounding box center [714, 327] width 97 height 40
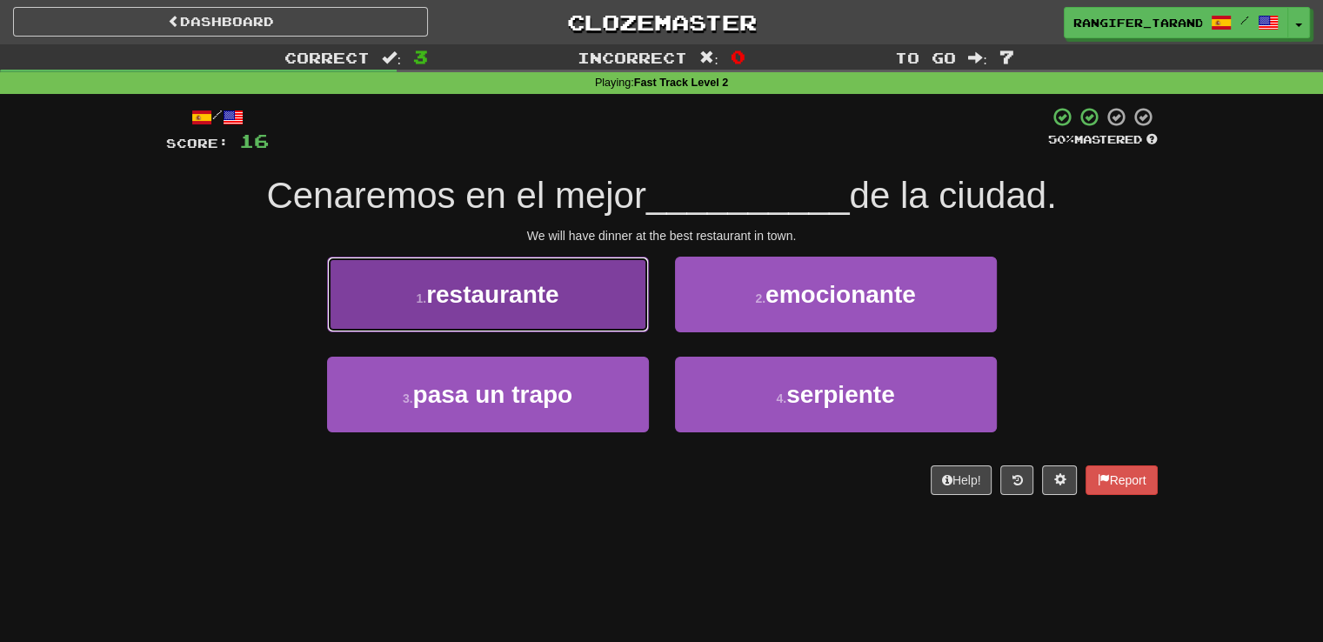
click at [602, 308] on button "1 . restaurante" at bounding box center [488, 295] width 322 height 76
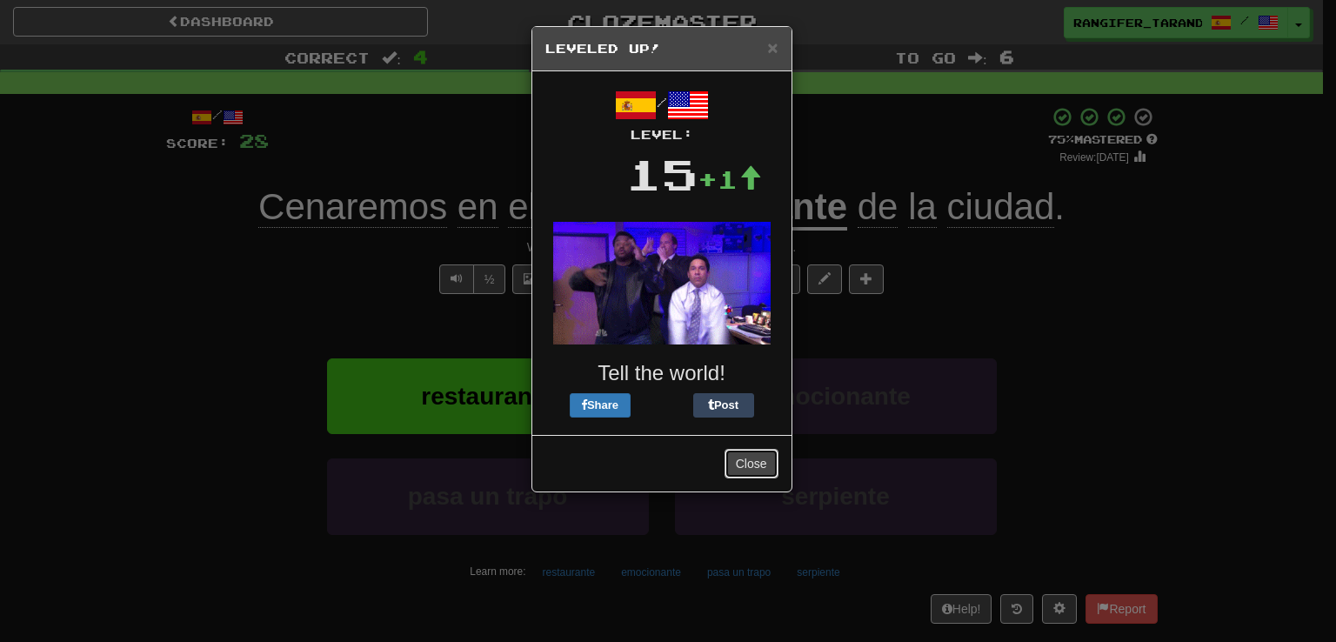
click at [772, 467] on button "Close" at bounding box center [751, 464] width 54 height 30
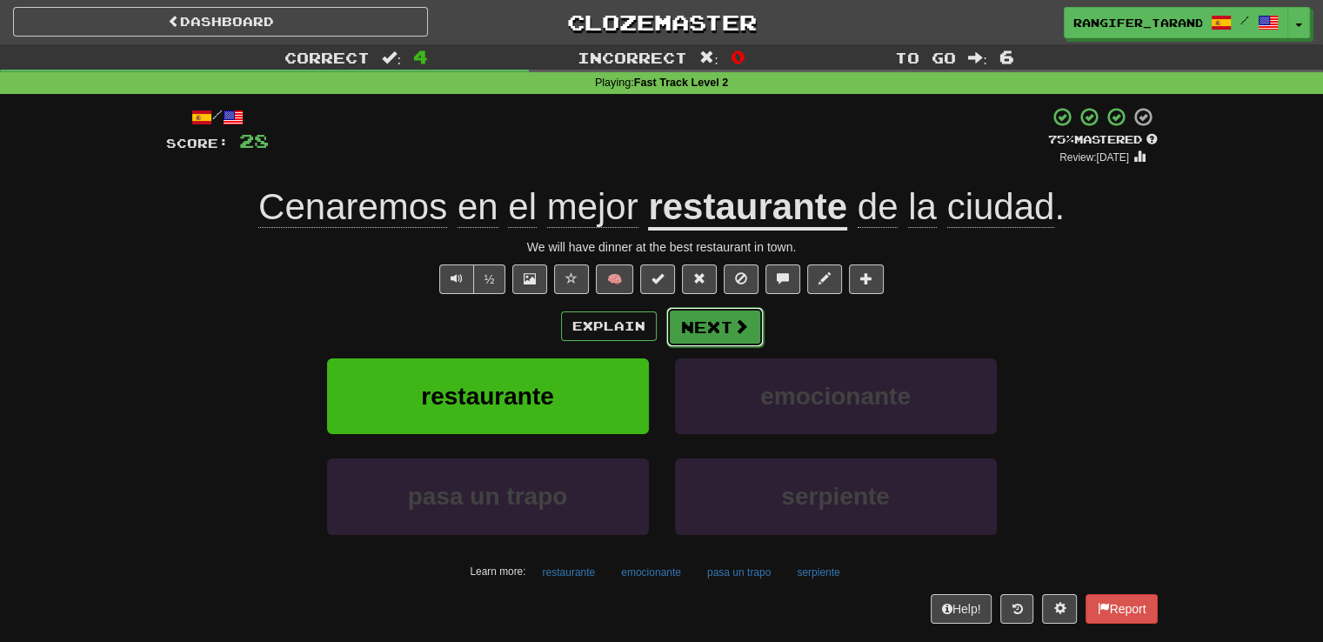
click at [737, 342] on button "Next" at bounding box center [714, 327] width 97 height 40
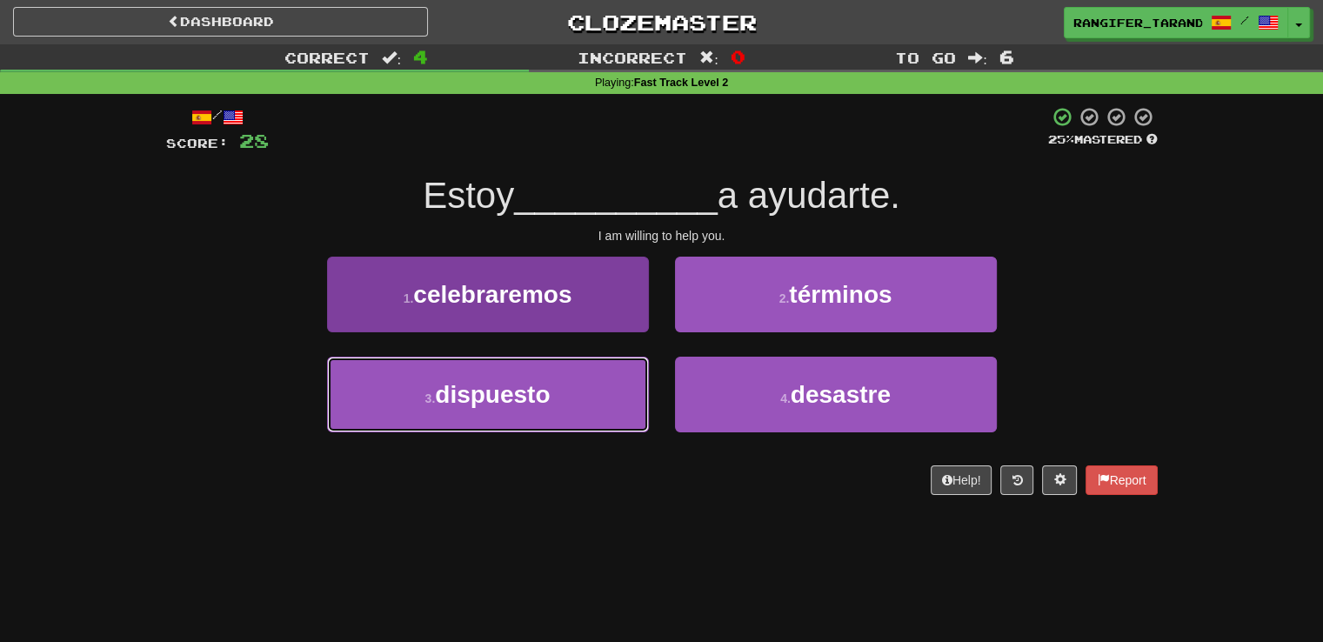
click at [570, 399] on button "3 . dispuesto" at bounding box center [488, 395] width 322 height 76
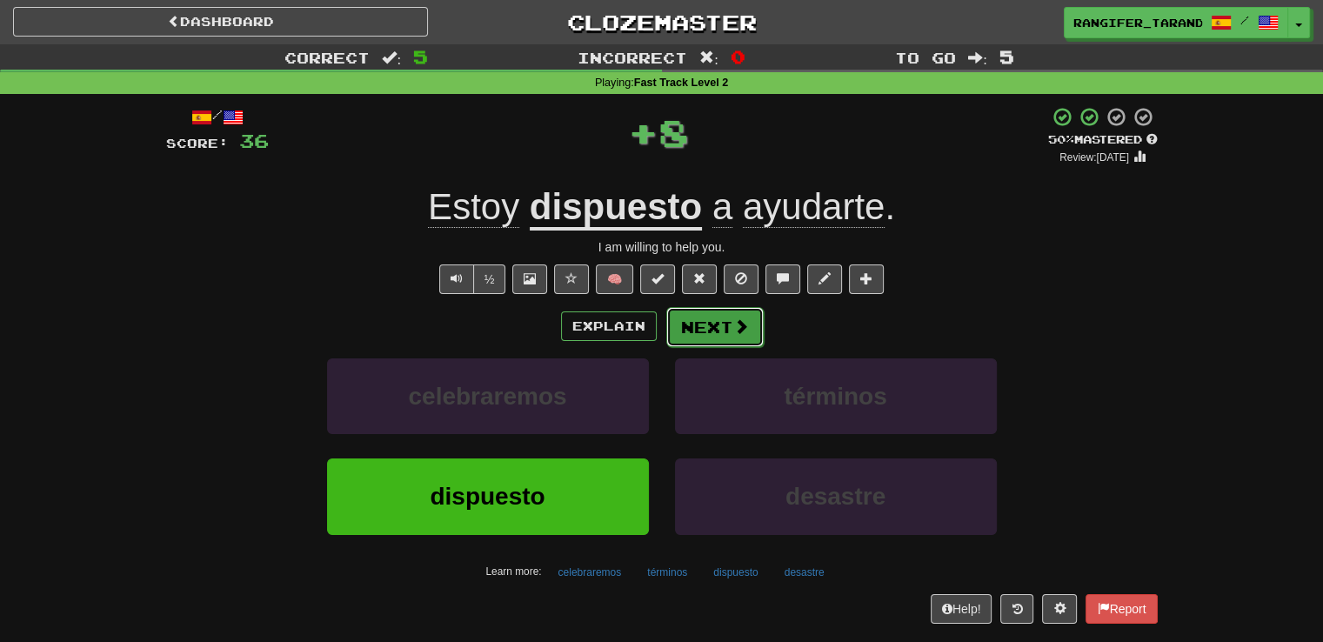
click at [699, 330] on button "Next" at bounding box center [714, 327] width 97 height 40
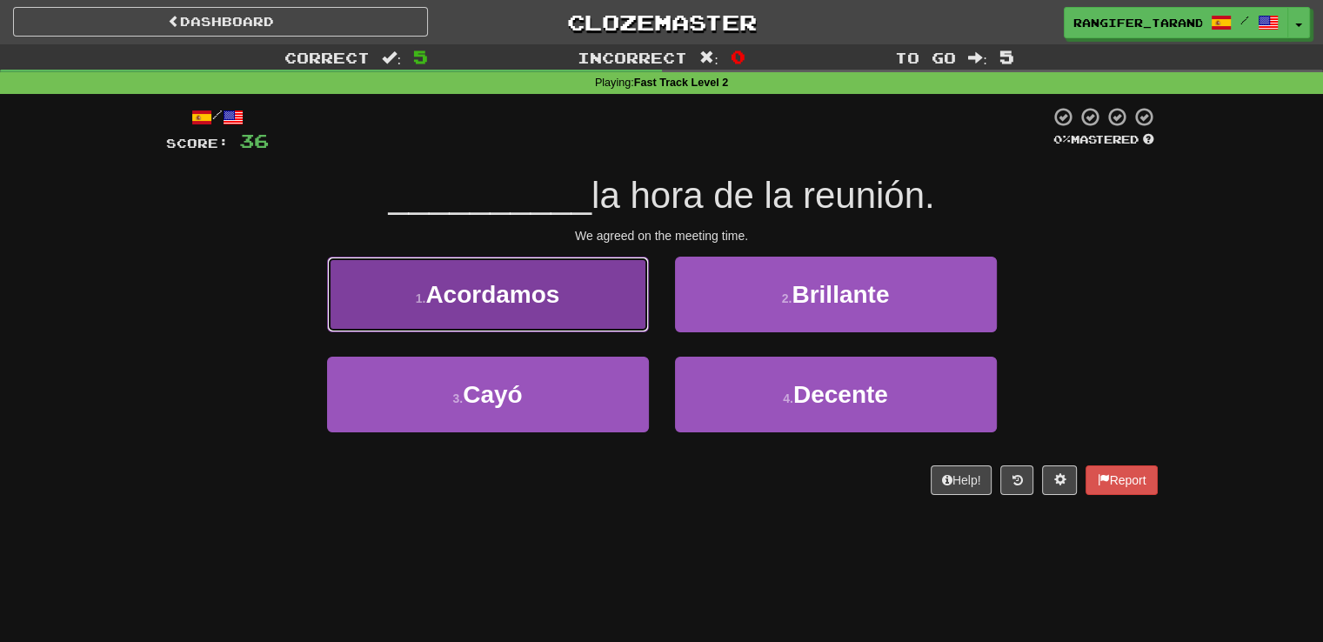
click at [501, 293] on span "Acordamos" at bounding box center [492, 294] width 134 height 27
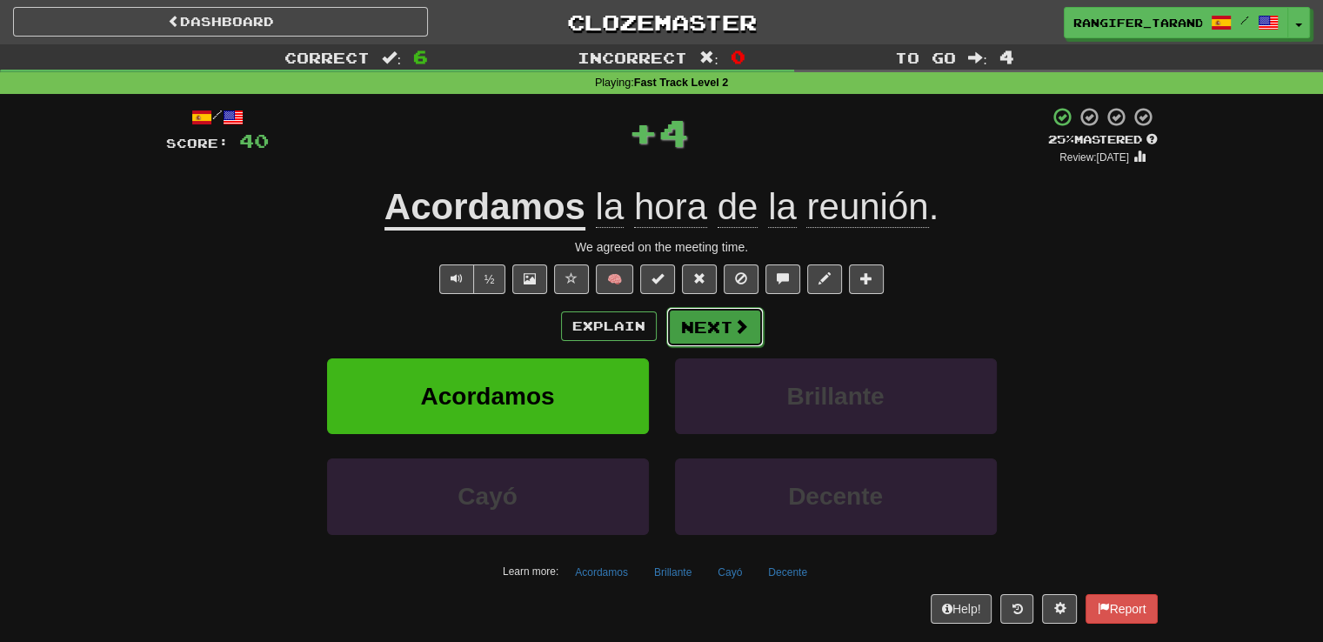
click at [707, 317] on button "Next" at bounding box center [714, 327] width 97 height 40
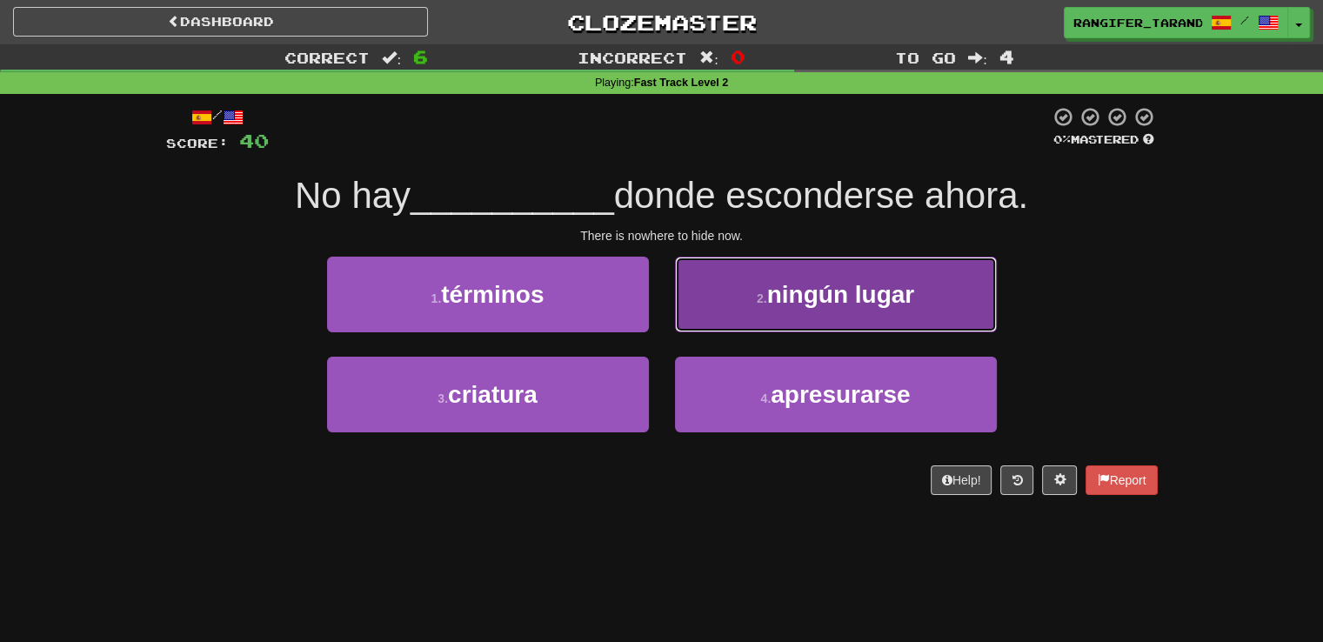
click at [731, 284] on button "2 . ningún lugar" at bounding box center [836, 295] width 322 height 76
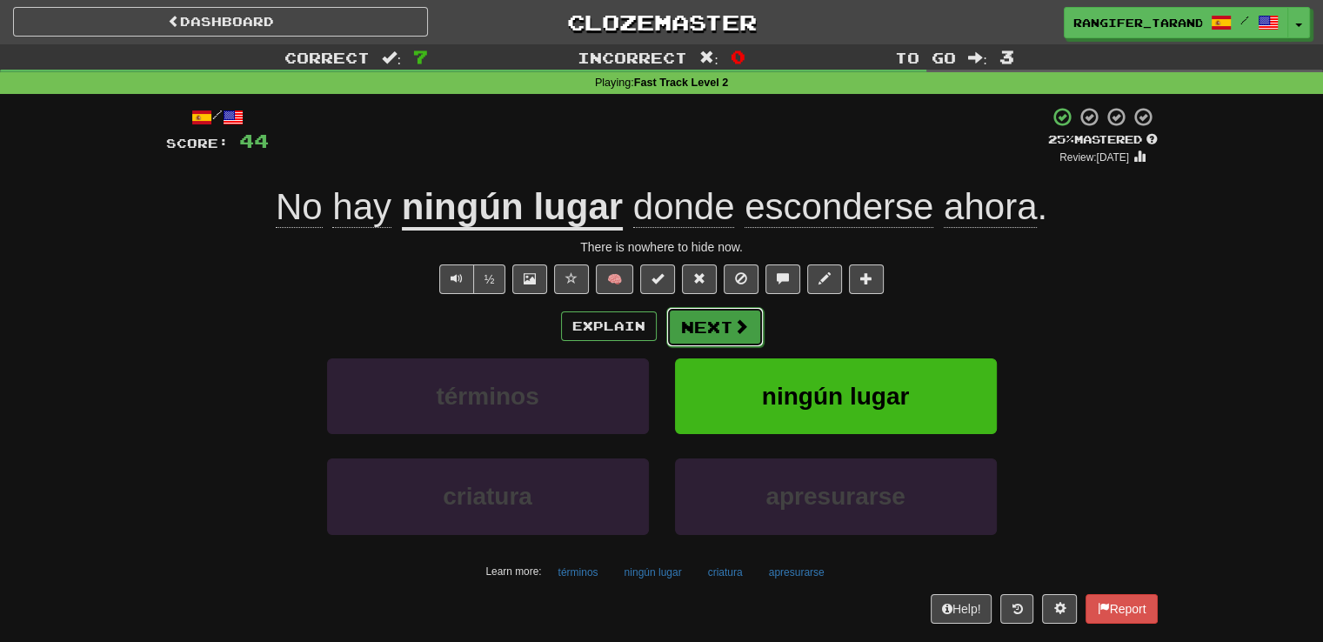
click at [720, 321] on button "Next" at bounding box center [714, 327] width 97 height 40
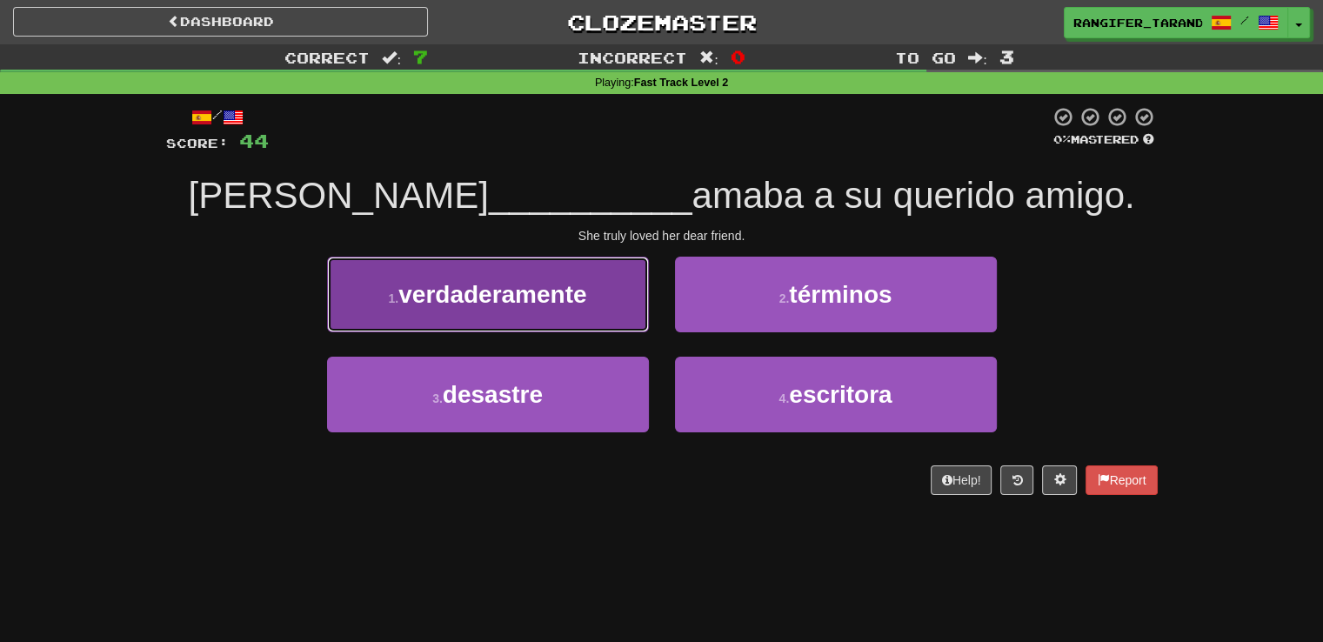
click at [537, 304] on span "verdaderamente" at bounding box center [492, 294] width 188 height 27
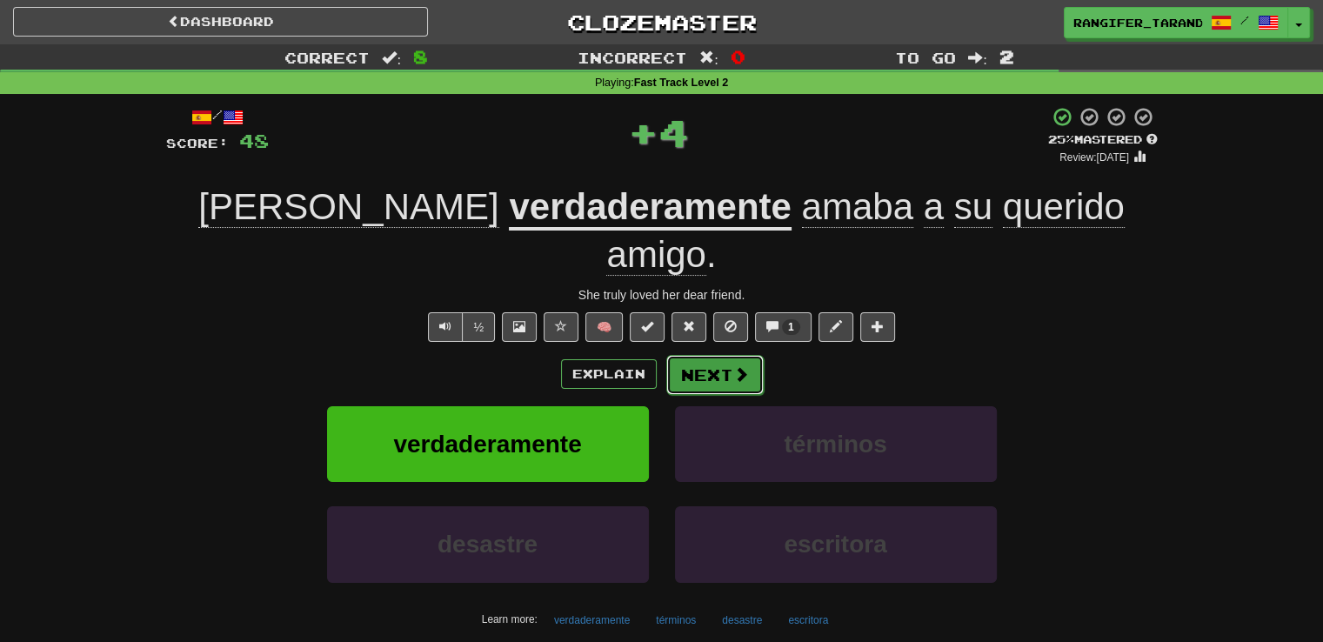
click at [679, 355] on button "Next" at bounding box center [714, 375] width 97 height 40
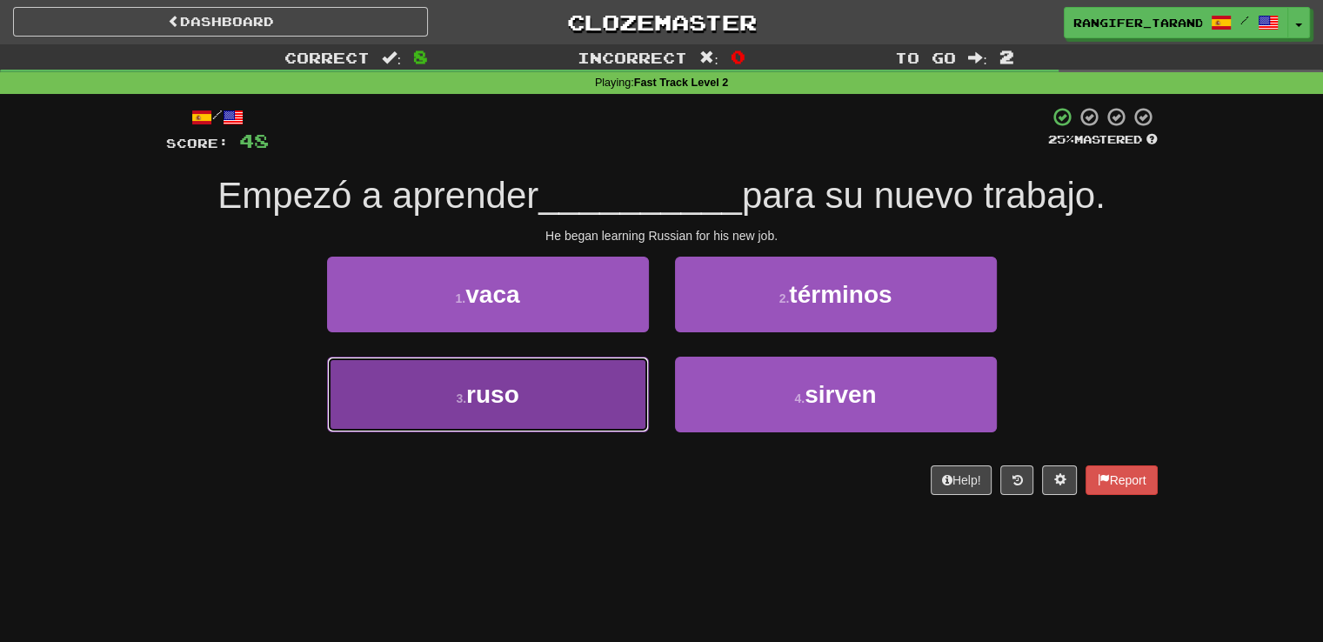
click at [626, 400] on button "3 . ruso" at bounding box center [488, 395] width 322 height 76
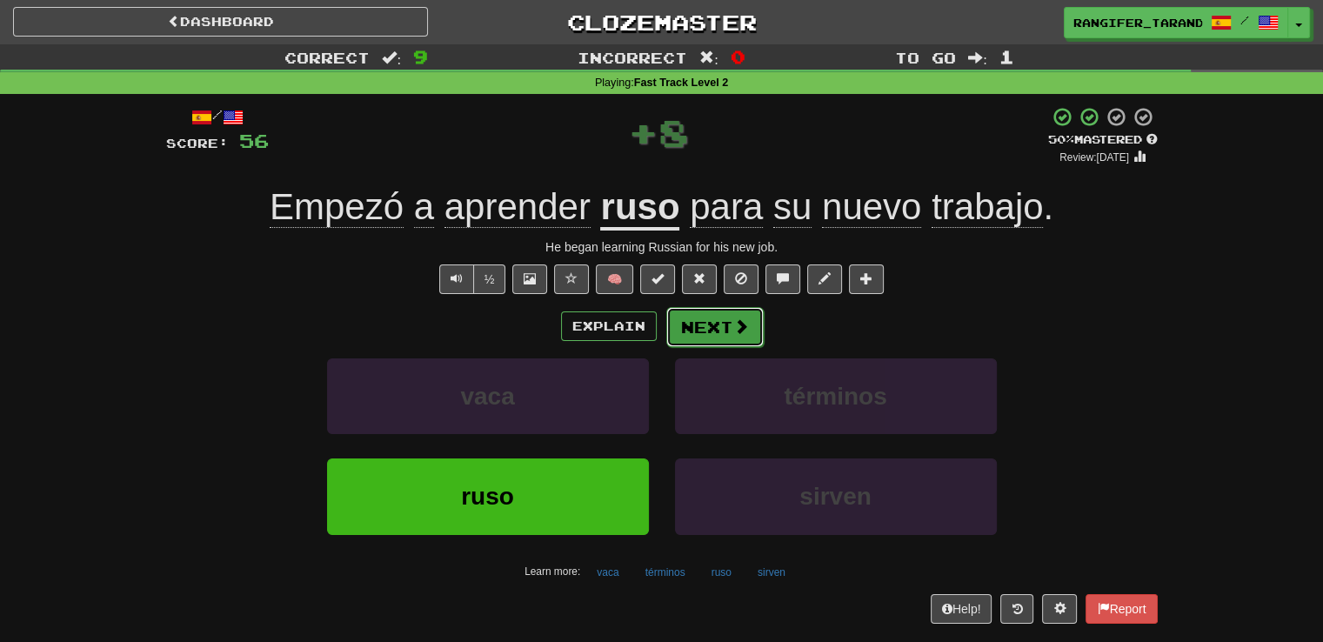
click at [698, 324] on button "Next" at bounding box center [714, 327] width 97 height 40
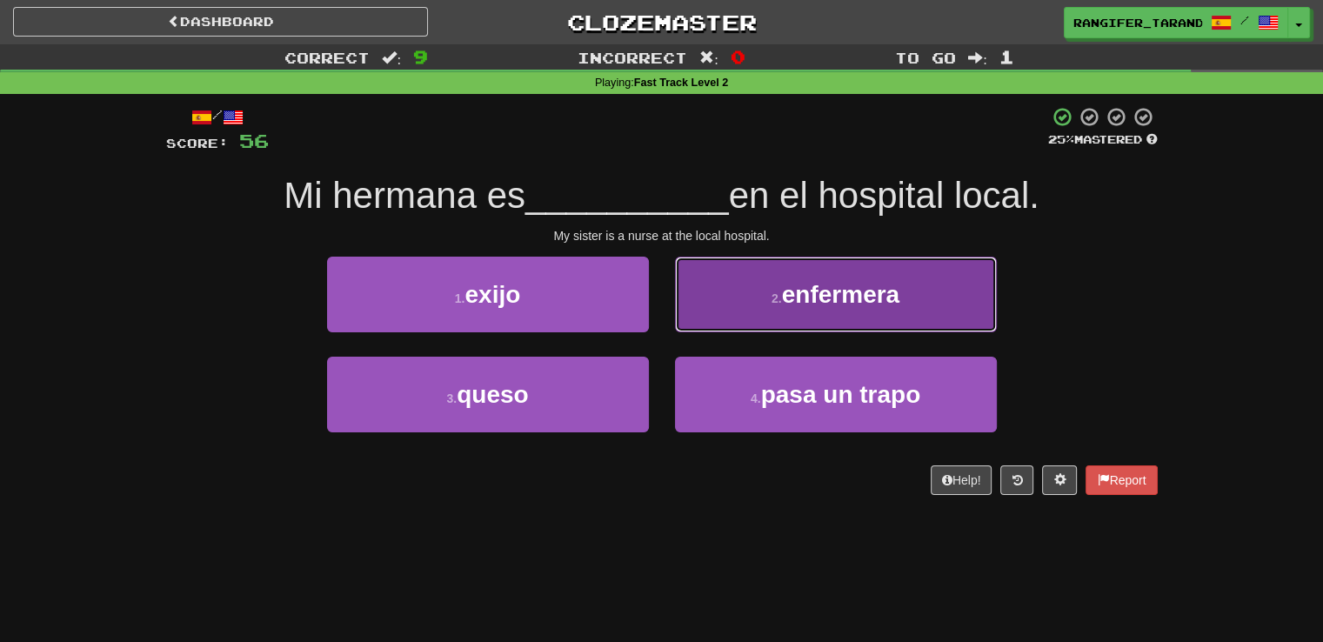
click at [699, 328] on button "2 . enfermera" at bounding box center [836, 295] width 322 height 76
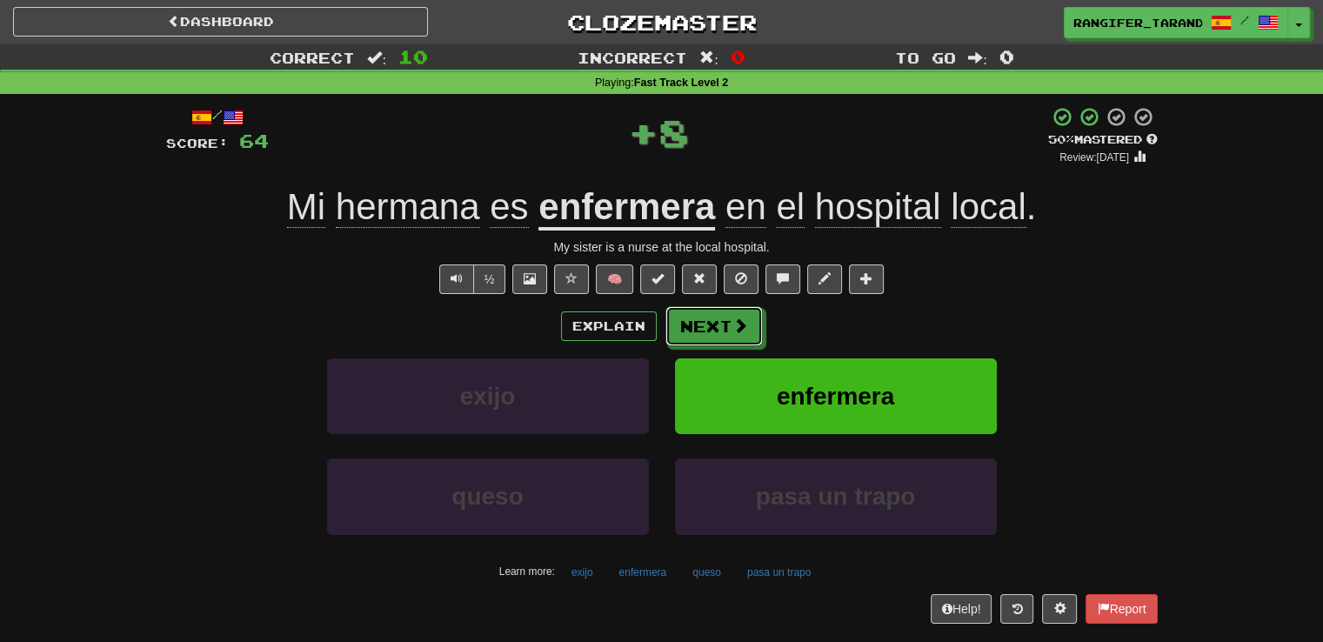
click at [699, 328] on button "Next" at bounding box center [713, 326] width 97 height 40
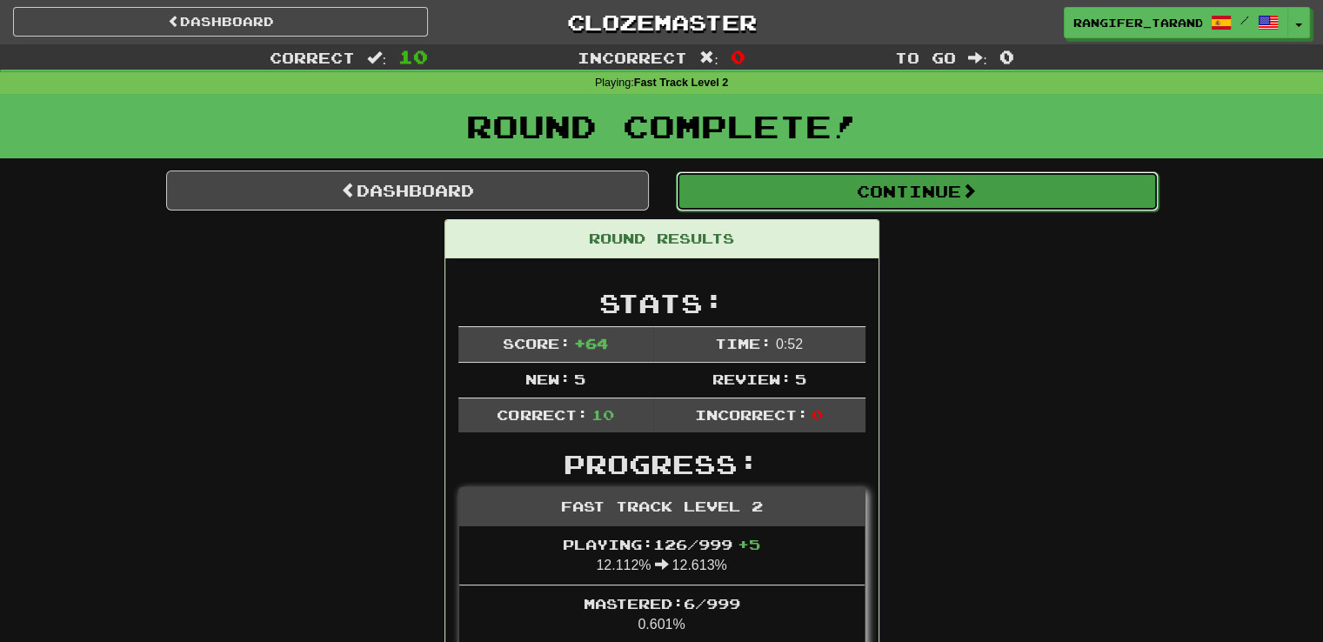
click at [734, 190] on button "Continue" at bounding box center [917, 191] width 483 height 40
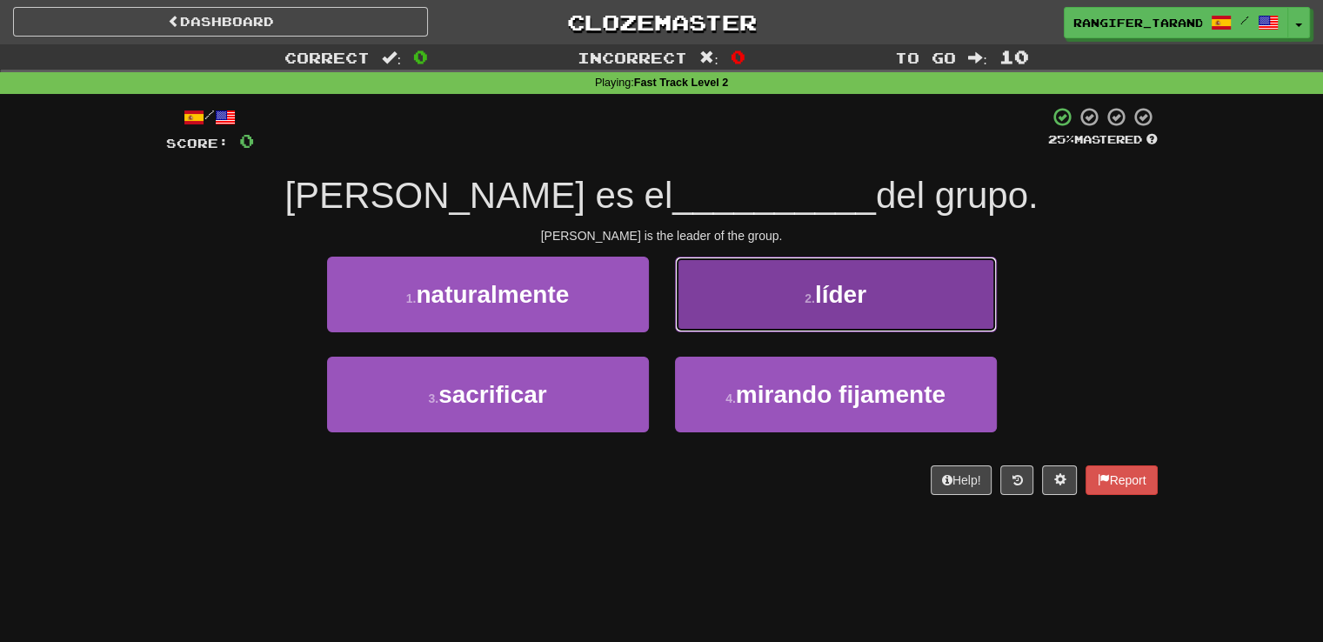
click at [717, 286] on button "2 . líder" at bounding box center [836, 295] width 322 height 76
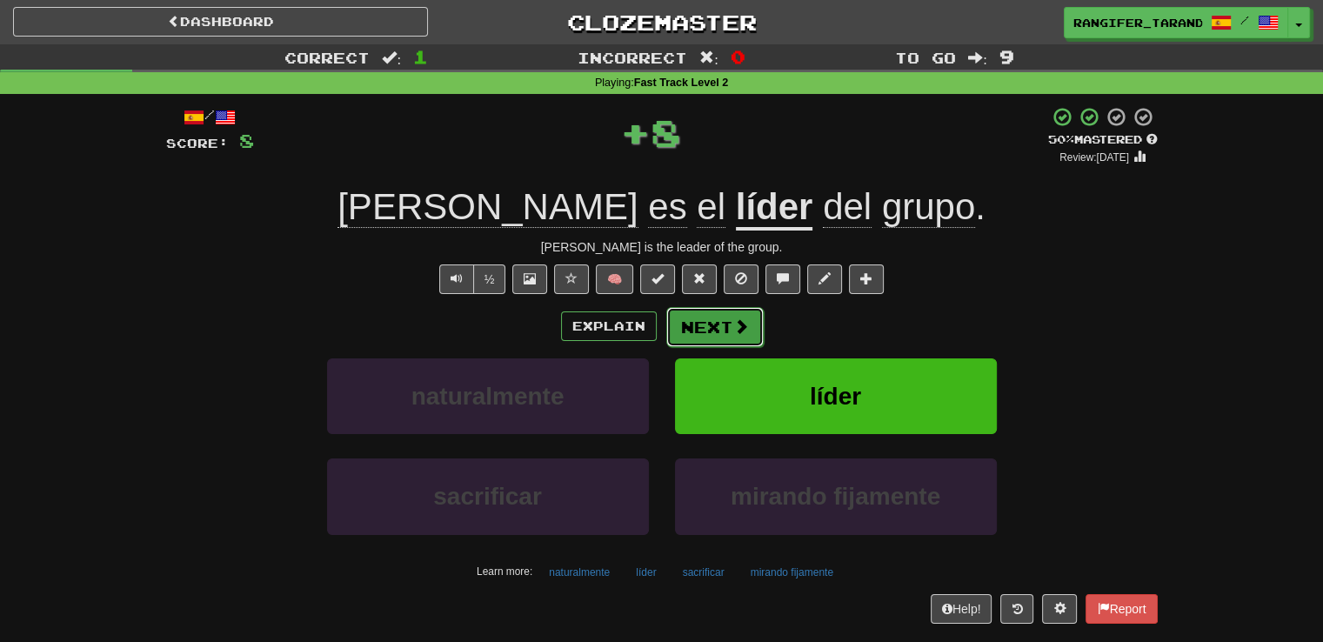
click at [715, 321] on button "Next" at bounding box center [714, 327] width 97 height 40
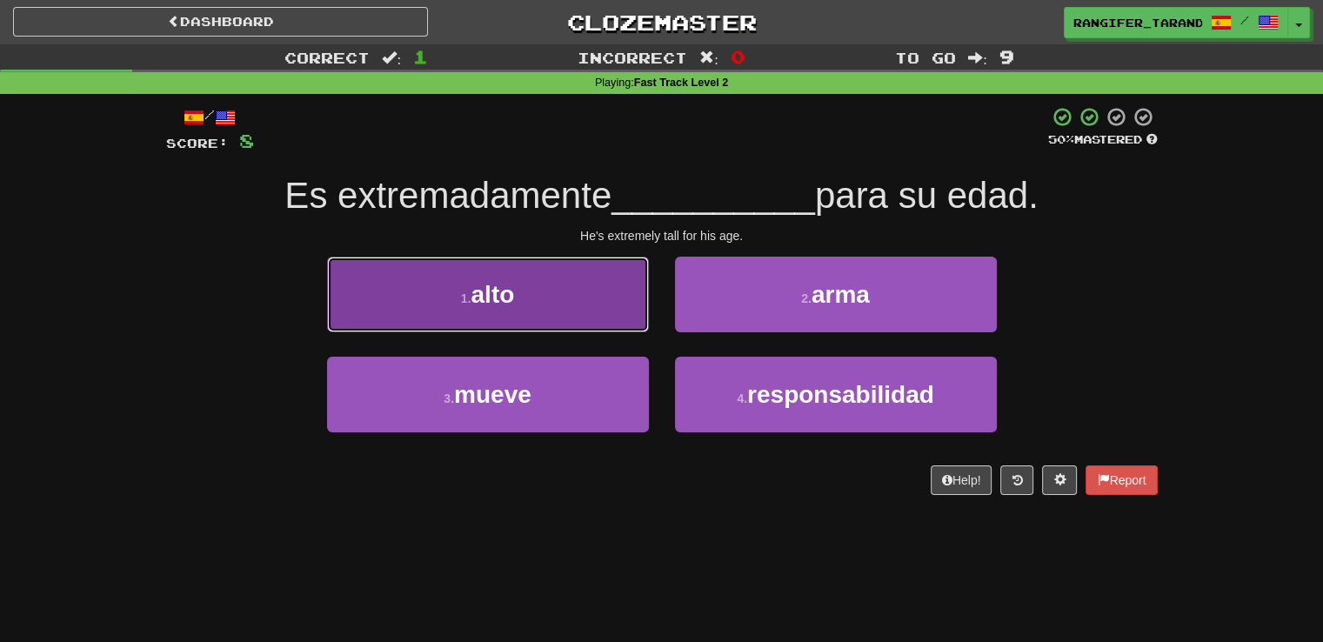
click at [517, 300] on button "1 . alto" at bounding box center [488, 295] width 322 height 76
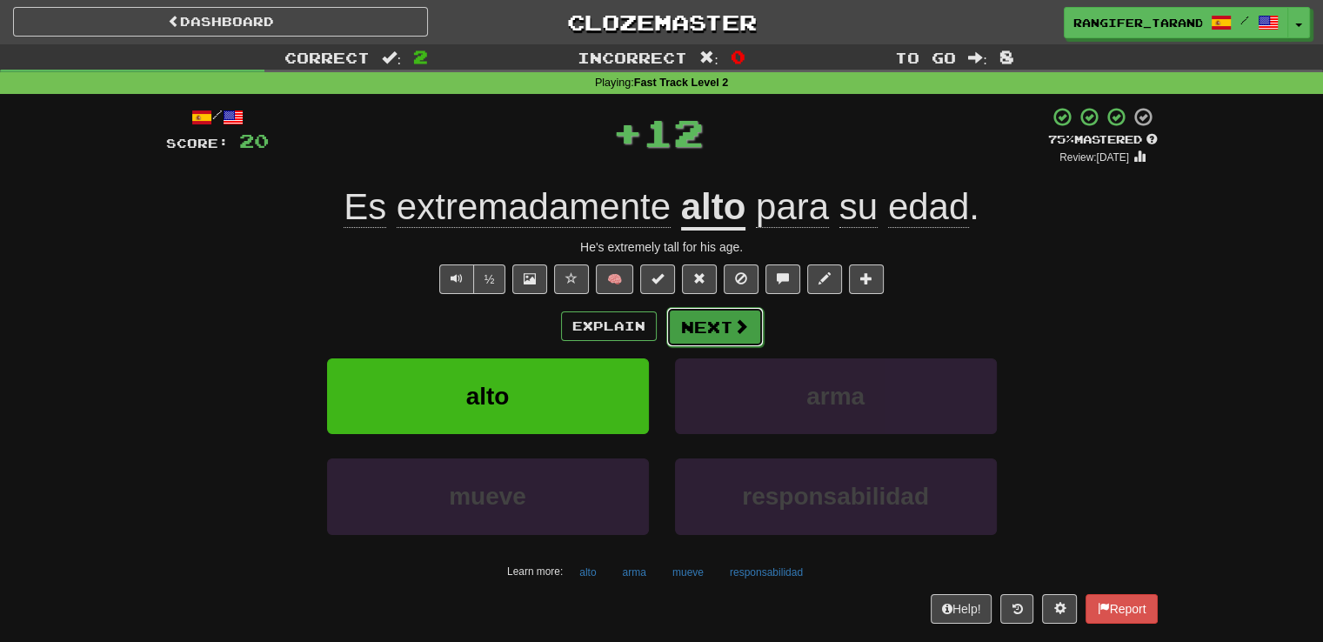
click at [702, 344] on button "Next" at bounding box center [714, 327] width 97 height 40
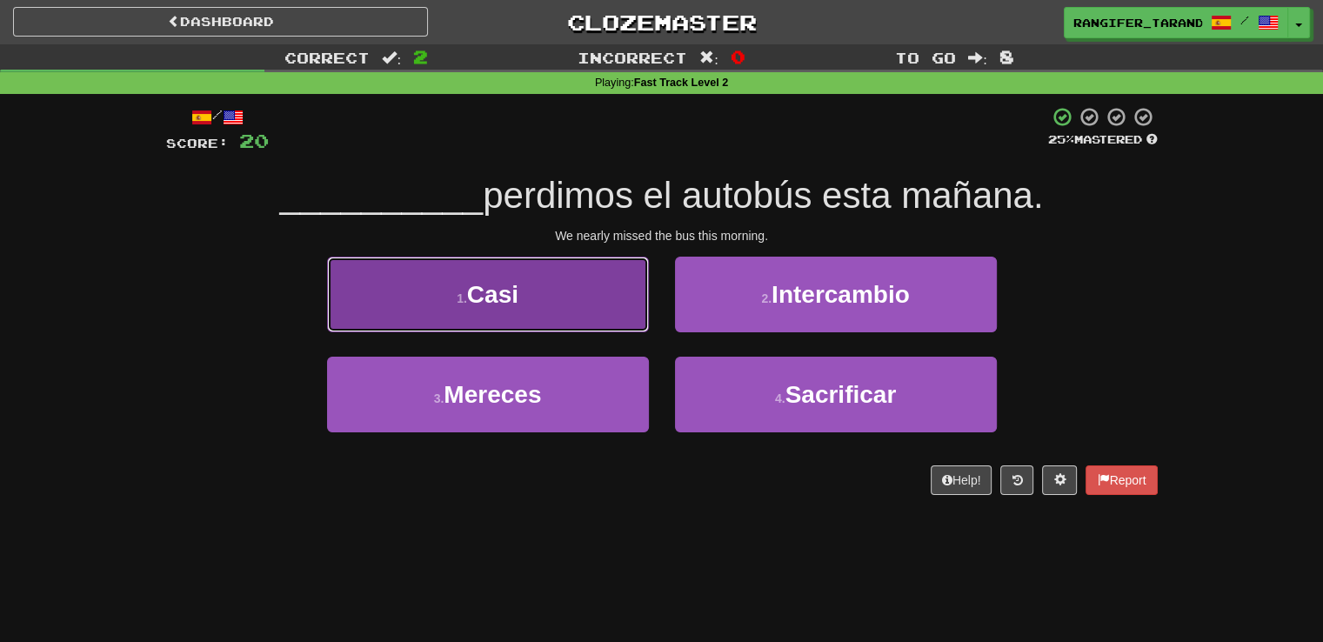
click at [562, 329] on button "1 . [GEOGRAPHIC_DATA]" at bounding box center [488, 295] width 322 height 76
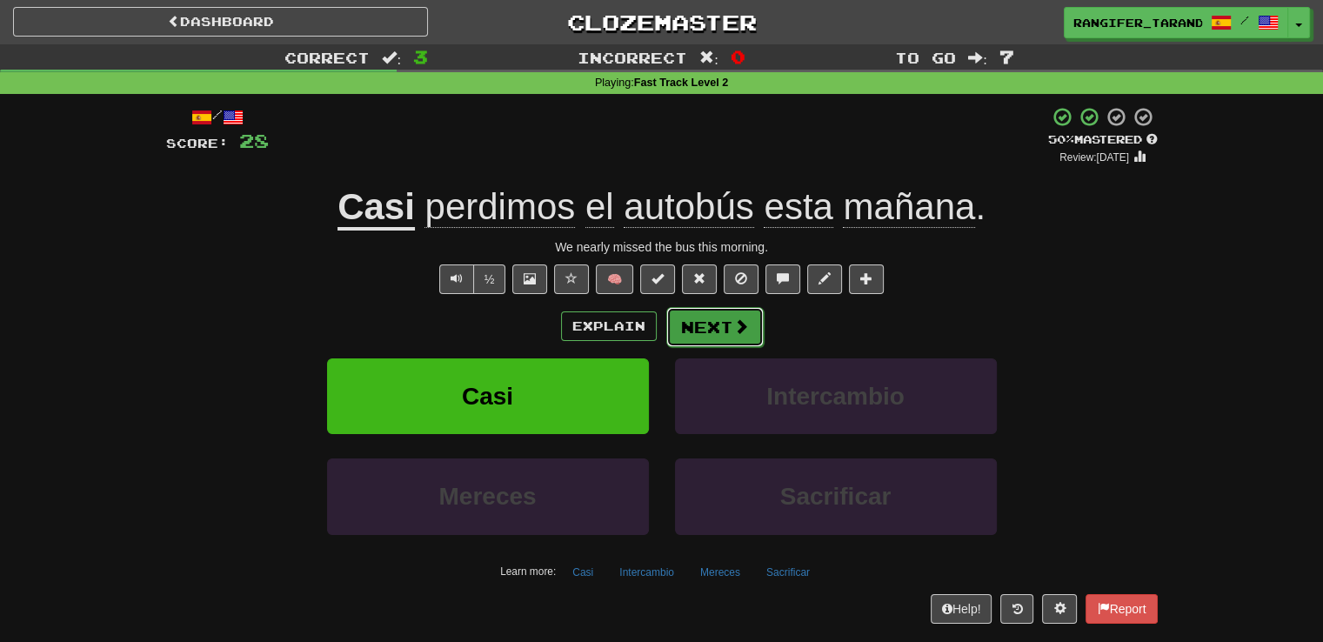
click at [714, 328] on button "Next" at bounding box center [714, 327] width 97 height 40
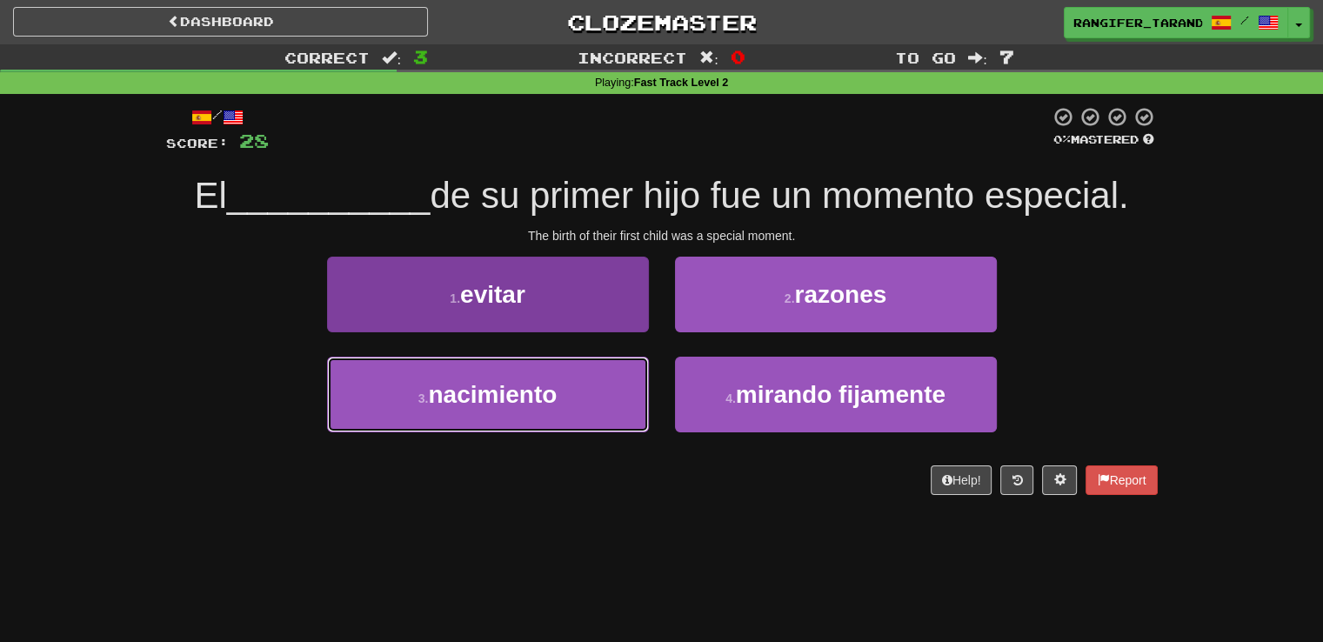
click at [613, 400] on button "3 . nacimiento" at bounding box center [488, 395] width 322 height 76
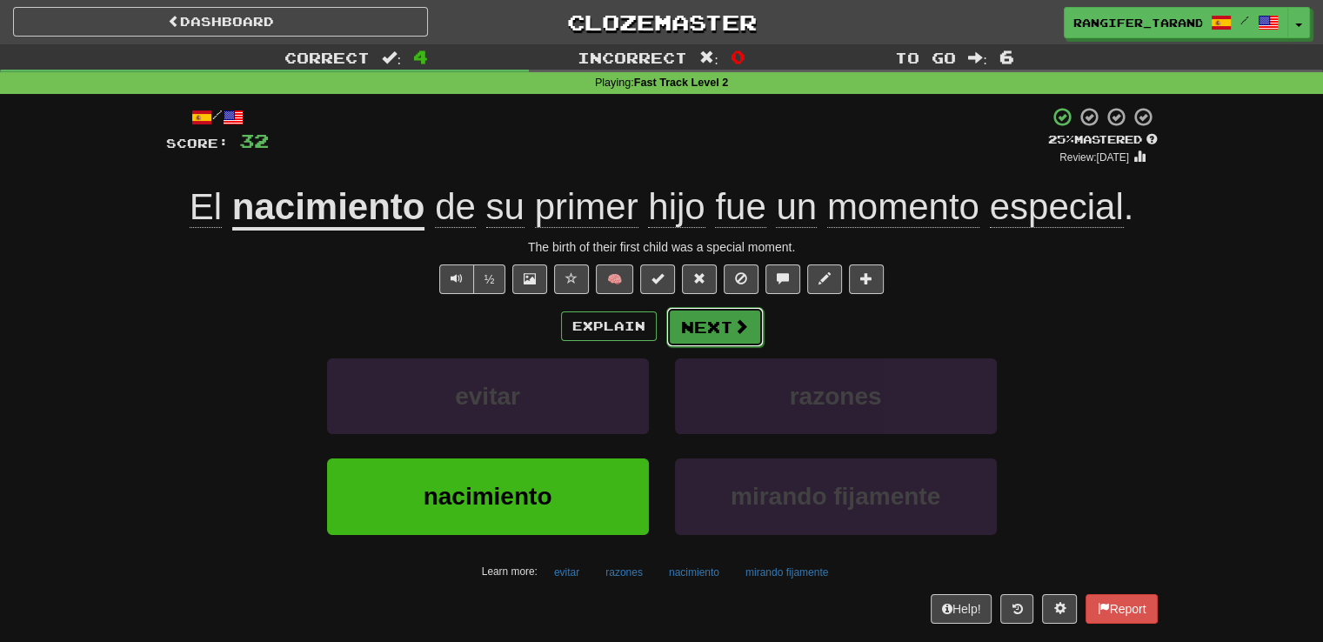
click at [688, 331] on button "Next" at bounding box center [714, 327] width 97 height 40
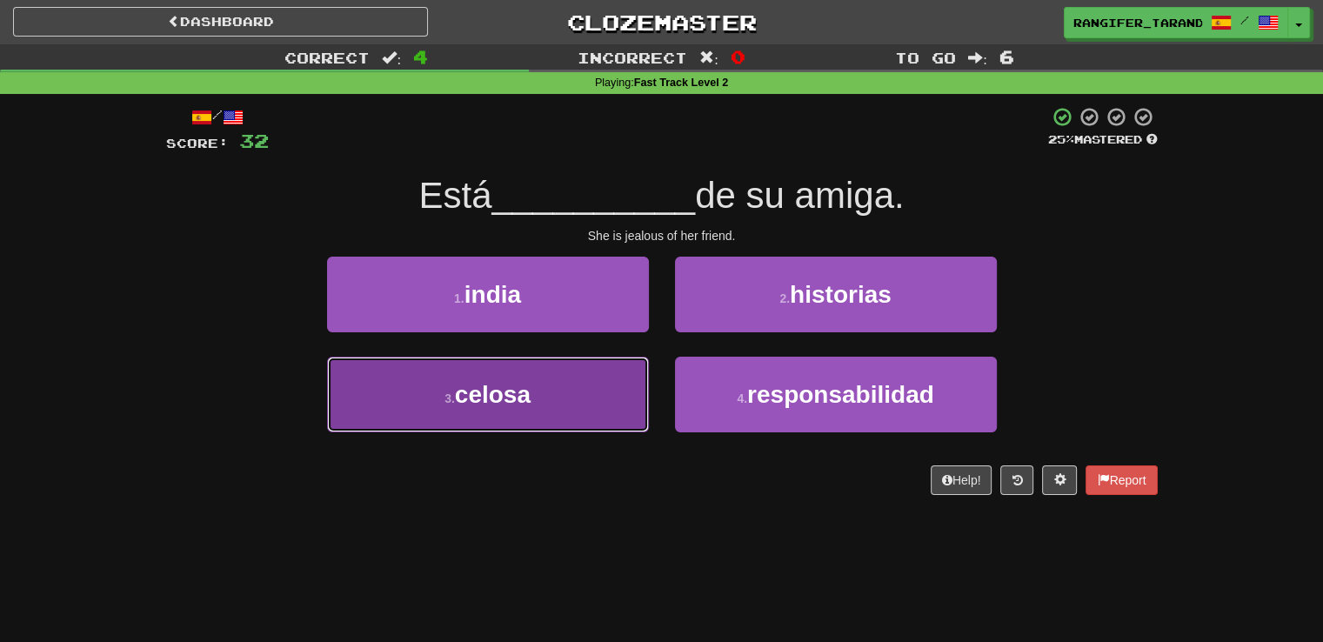
click at [560, 380] on button "3 . [GEOGRAPHIC_DATA]" at bounding box center [488, 395] width 322 height 76
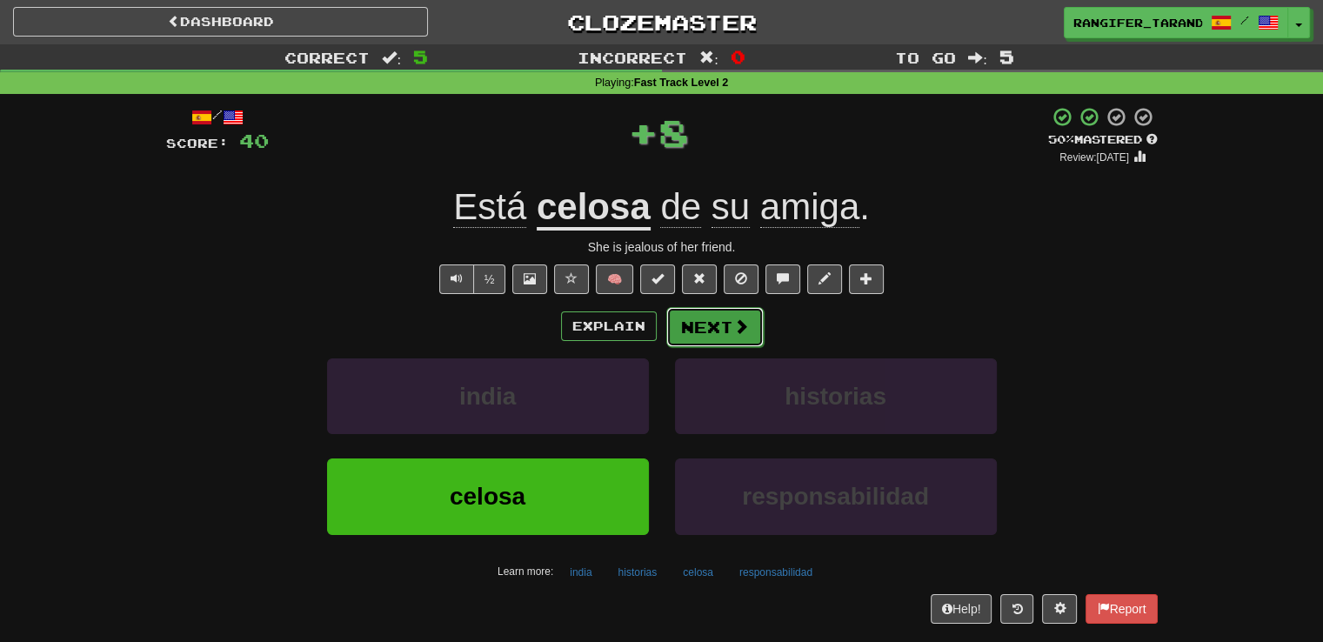
click at [705, 322] on button "Next" at bounding box center [714, 327] width 97 height 40
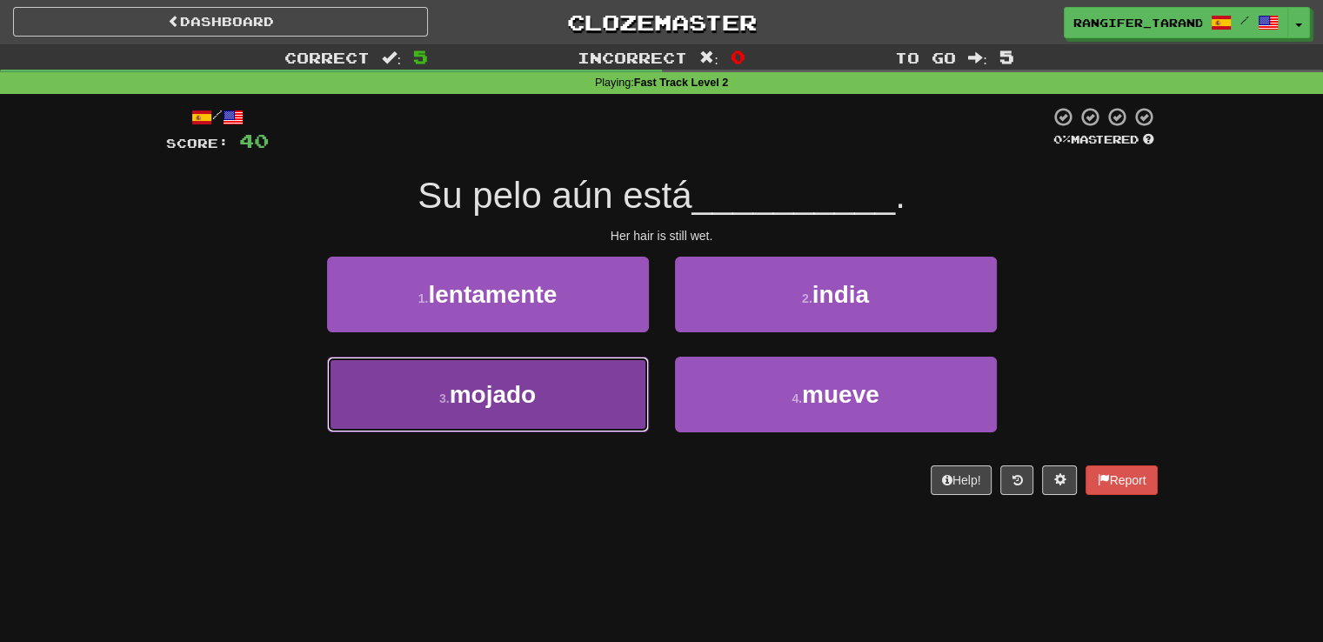
click at [612, 387] on button "3 . mojado" at bounding box center [488, 395] width 322 height 76
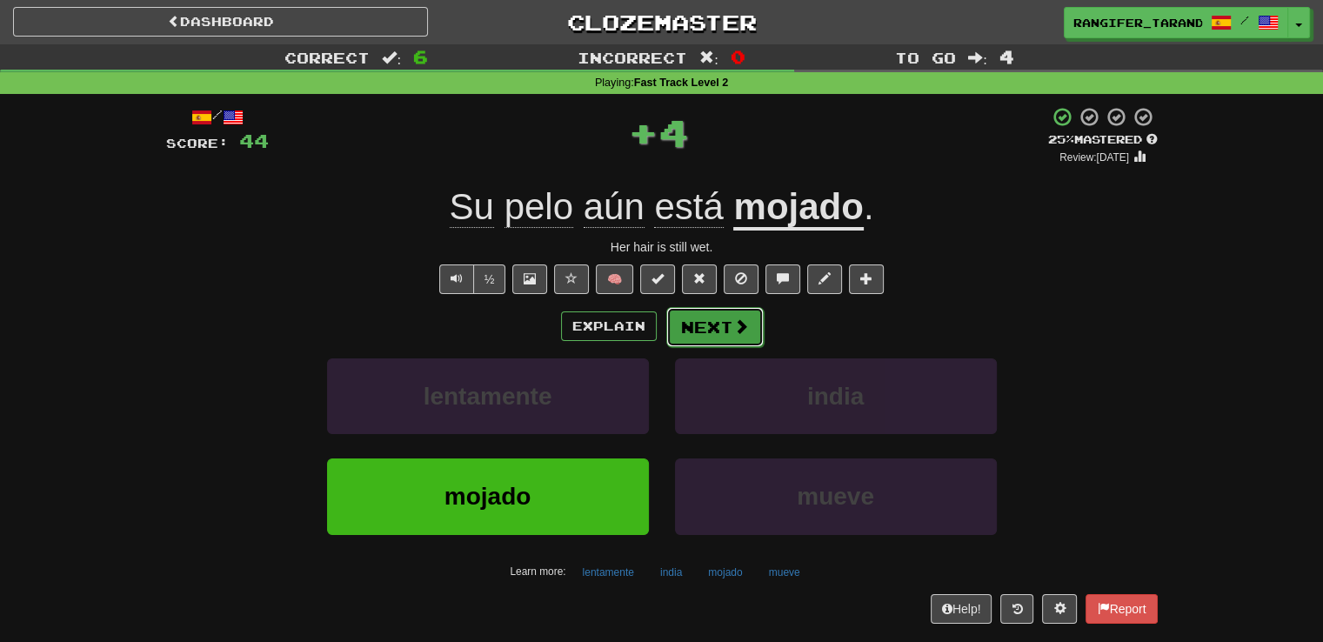
click at [713, 331] on button "Next" at bounding box center [714, 327] width 97 height 40
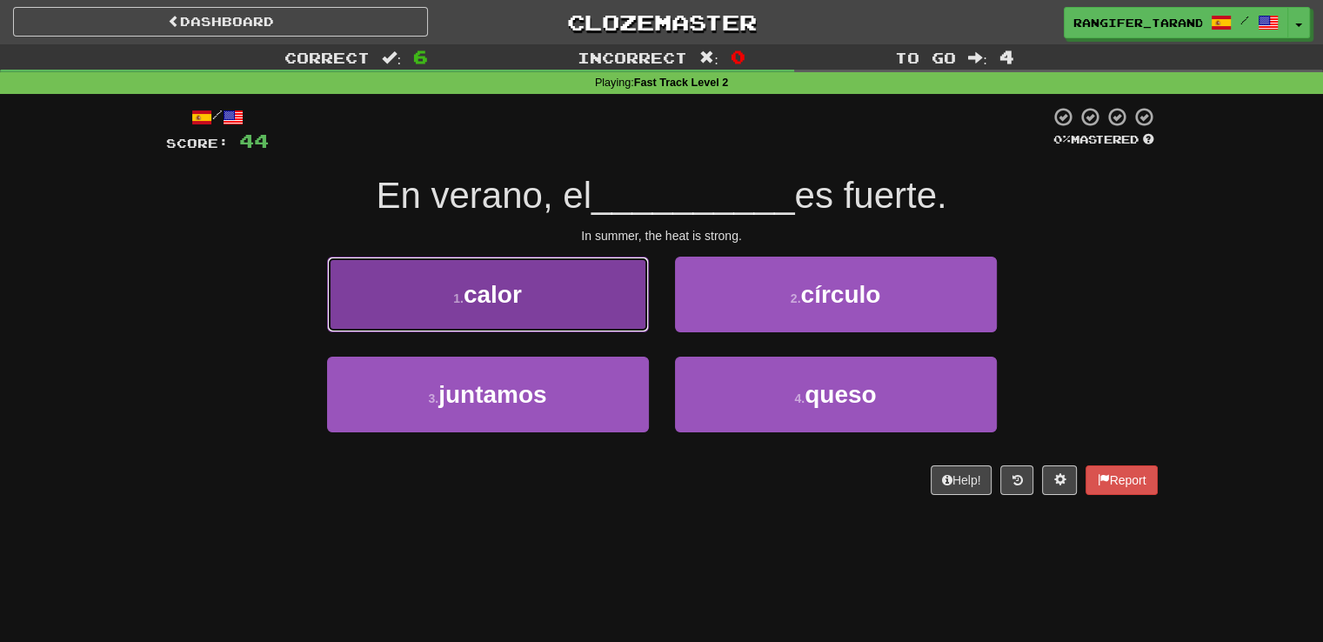
click at [592, 297] on button "1 . calor" at bounding box center [488, 295] width 322 height 76
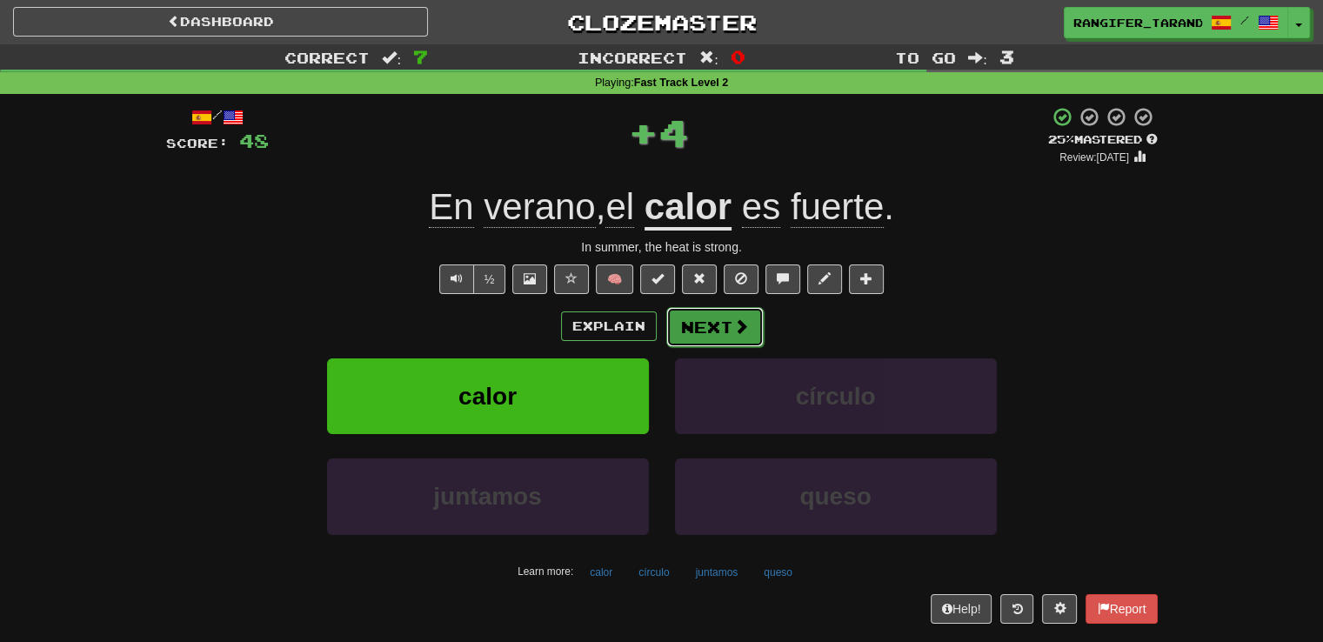
click at [699, 317] on button "Next" at bounding box center [714, 327] width 97 height 40
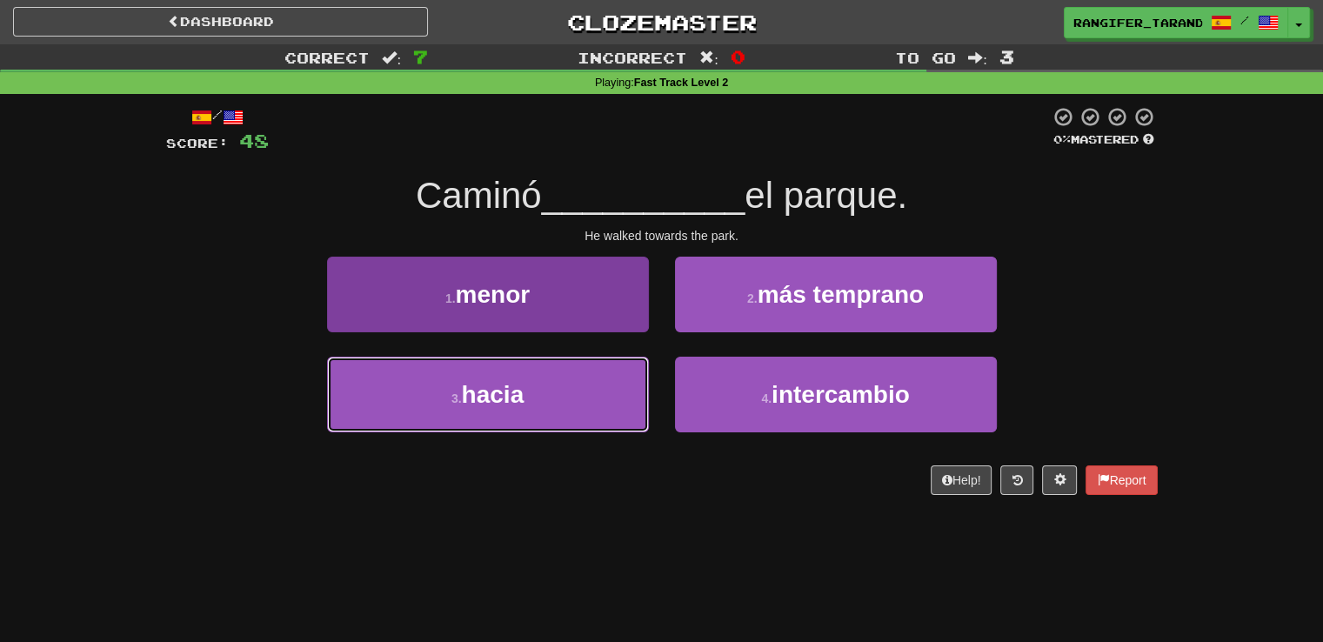
click at [636, 383] on button "3 . hacia" at bounding box center [488, 395] width 322 height 76
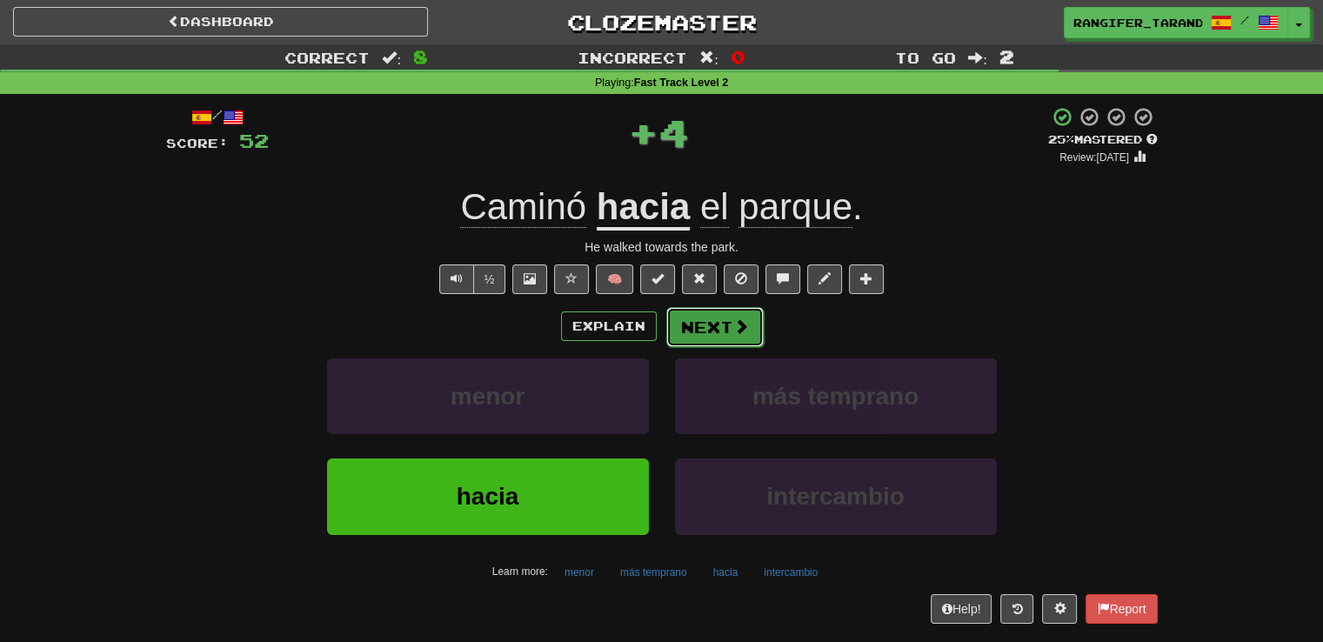
click at [711, 334] on button "Next" at bounding box center [714, 327] width 97 height 40
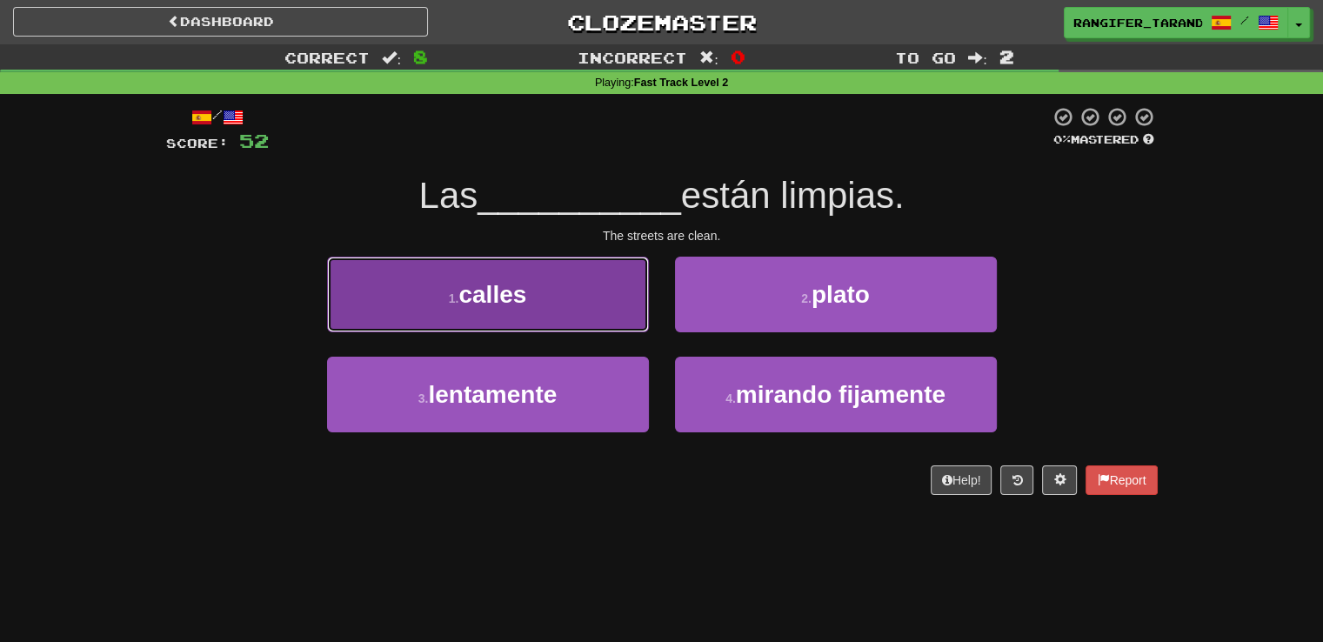
click at [603, 293] on button "1 . [PERSON_NAME]" at bounding box center [488, 295] width 322 height 76
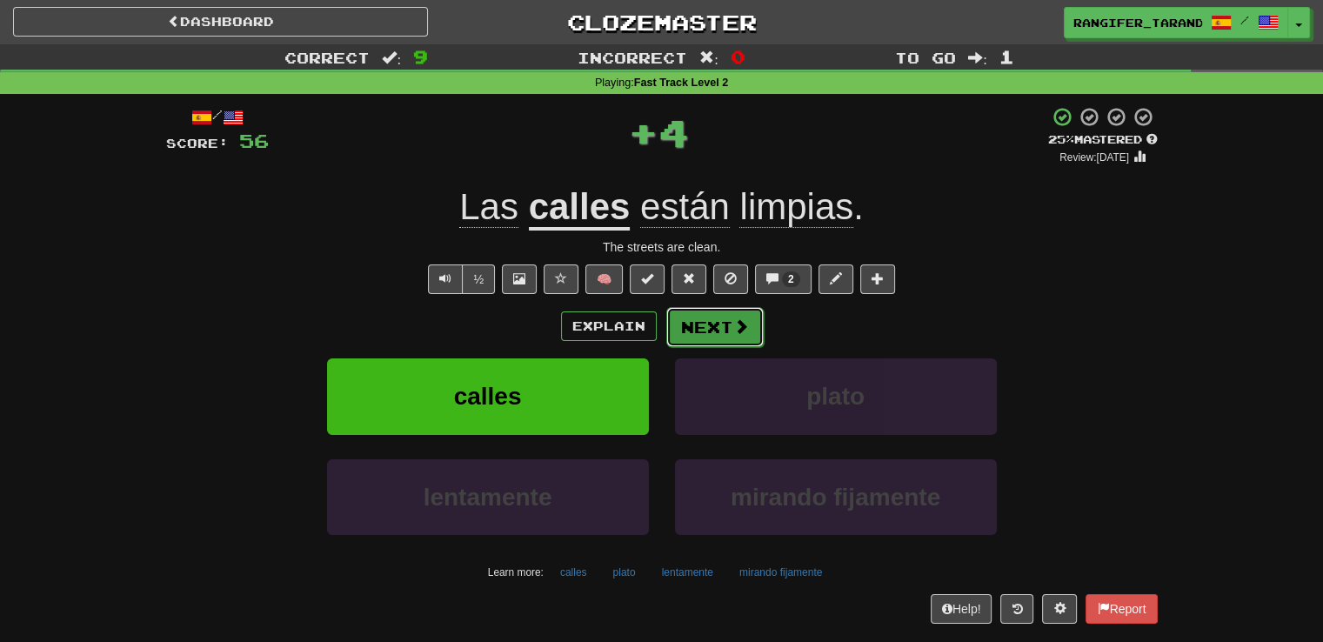
click at [687, 317] on button "Next" at bounding box center [714, 327] width 97 height 40
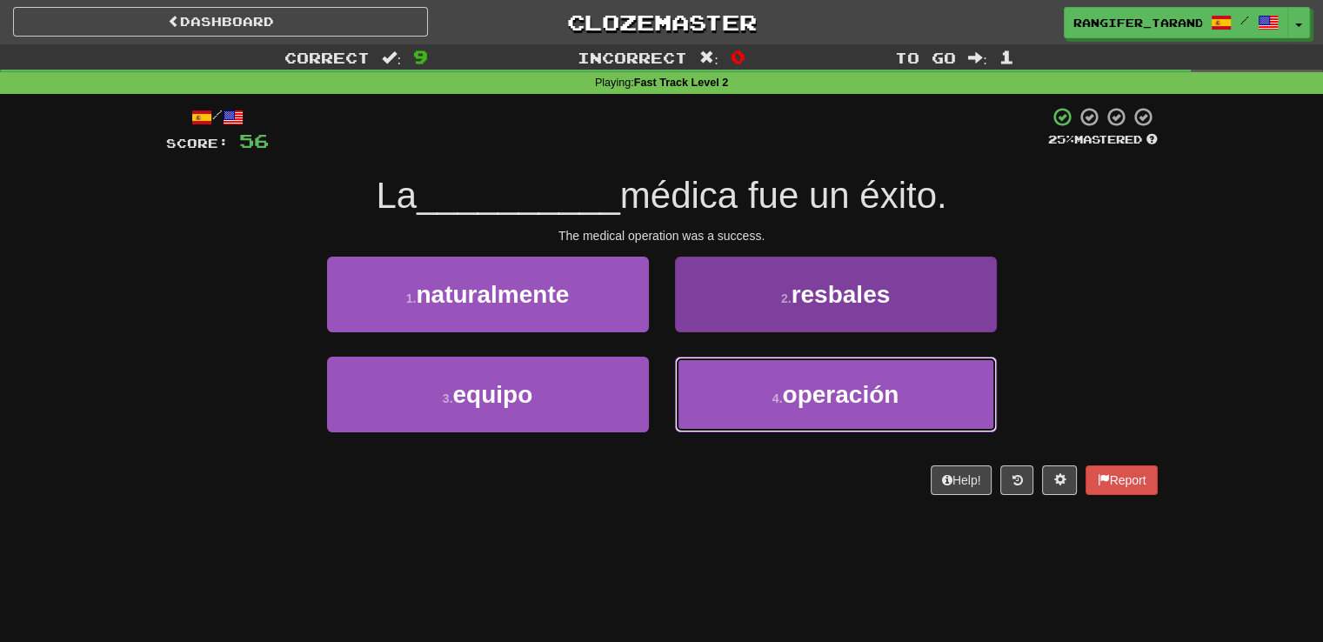
click at [704, 389] on button "4 . operación" at bounding box center [836, 395] width 322 height 76
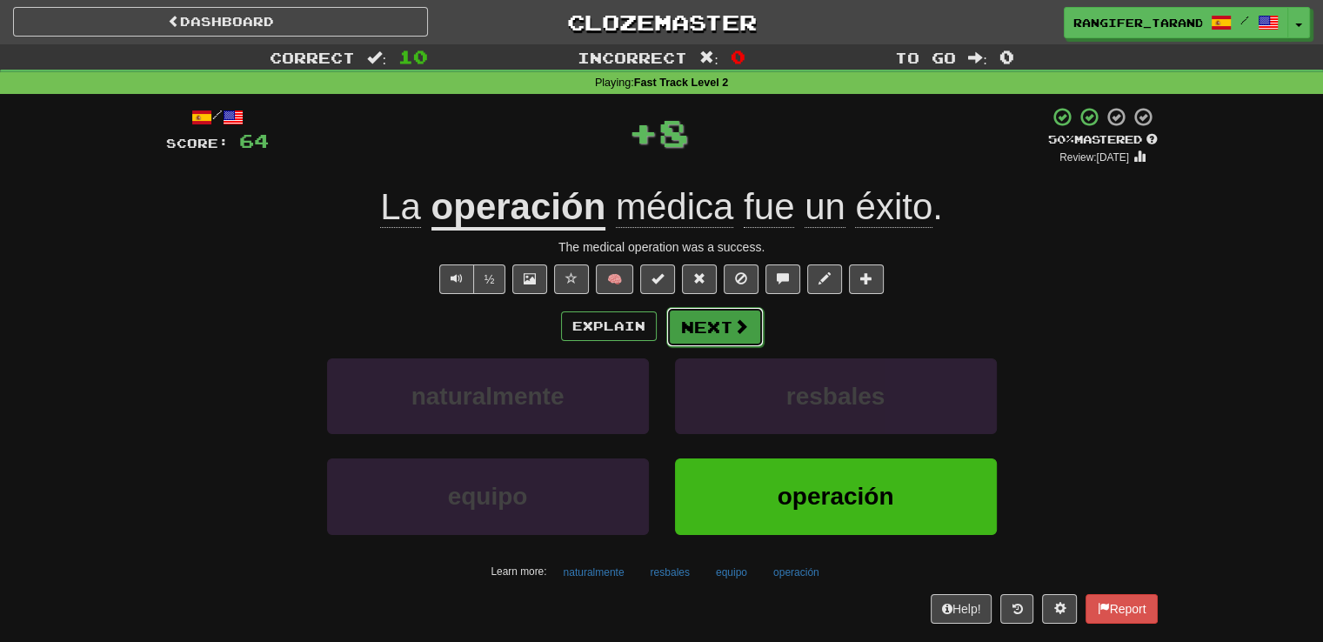
click at [709, 341] on button "Next" at bounding box center [714, 327] width 97 height 40
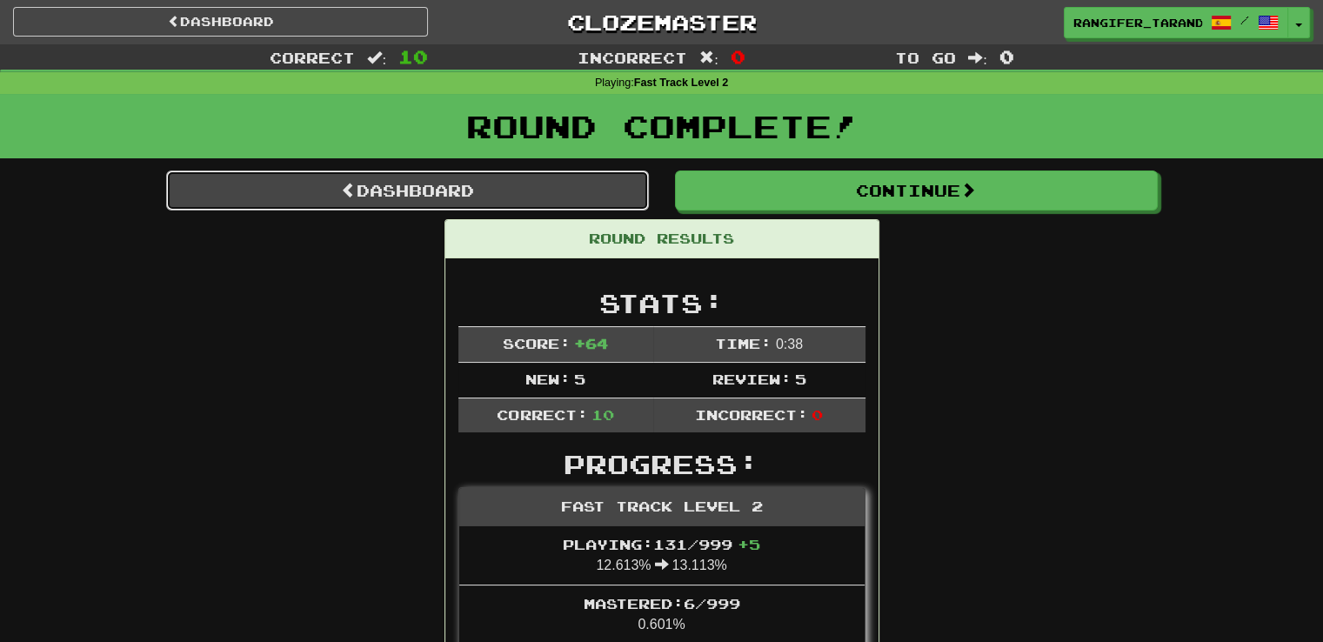
click at [560, 184] on link "Dashboard" at bounding box center [407, 190] width 483 height 40
